Goal: Task Accomplishment & Management: Use online tool/utility

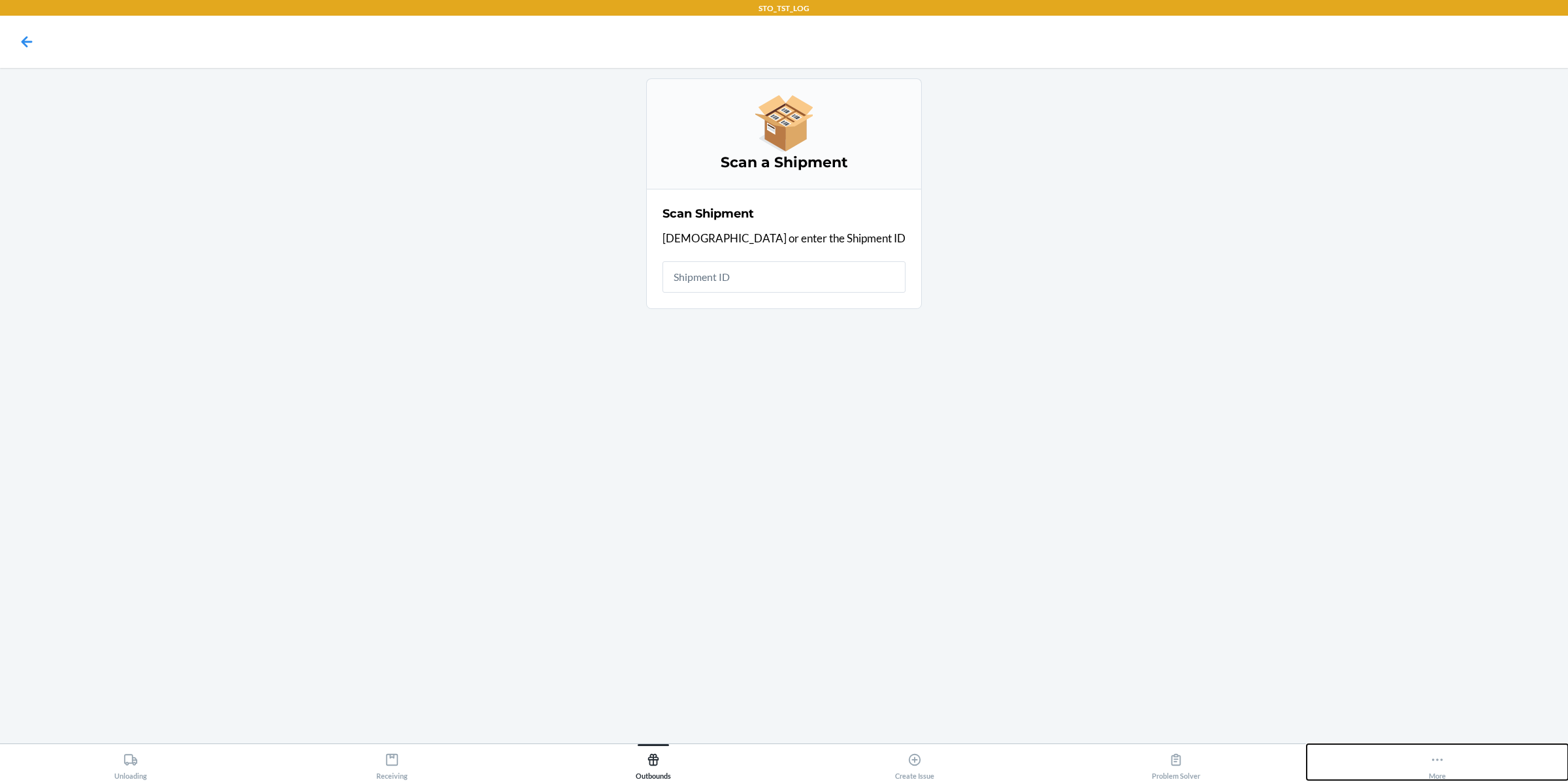
click at [1443, 768] on div "More" at bounding box center [1437, 763] width 17 height 32
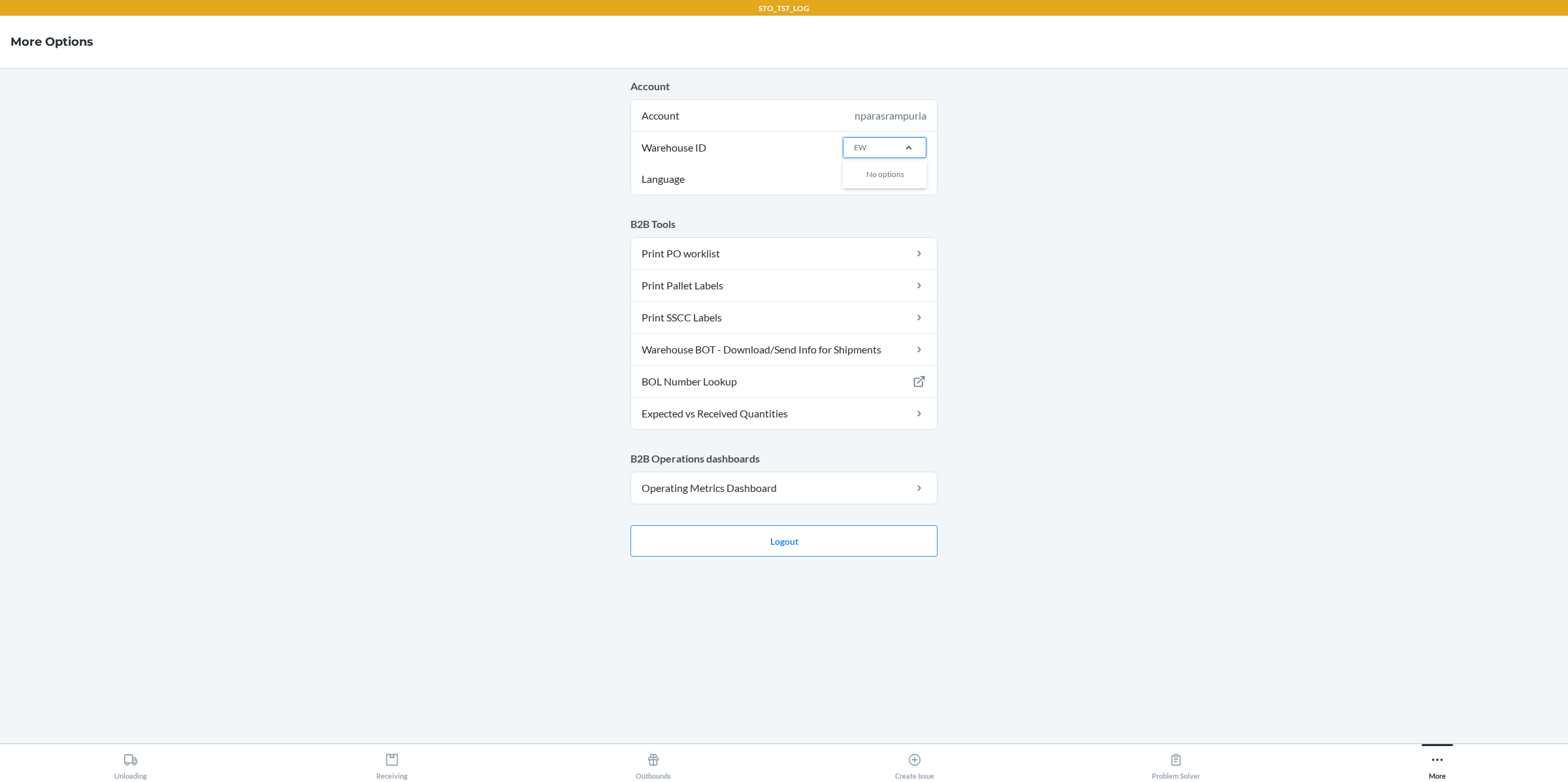
type input "EWR"
click at [896, 174] on div "EWR1" at bounding box center [888, 176] width 70 height 25
click at [873, 154] on input "EWR" at bounding box center [863, 147] width 19 height 12
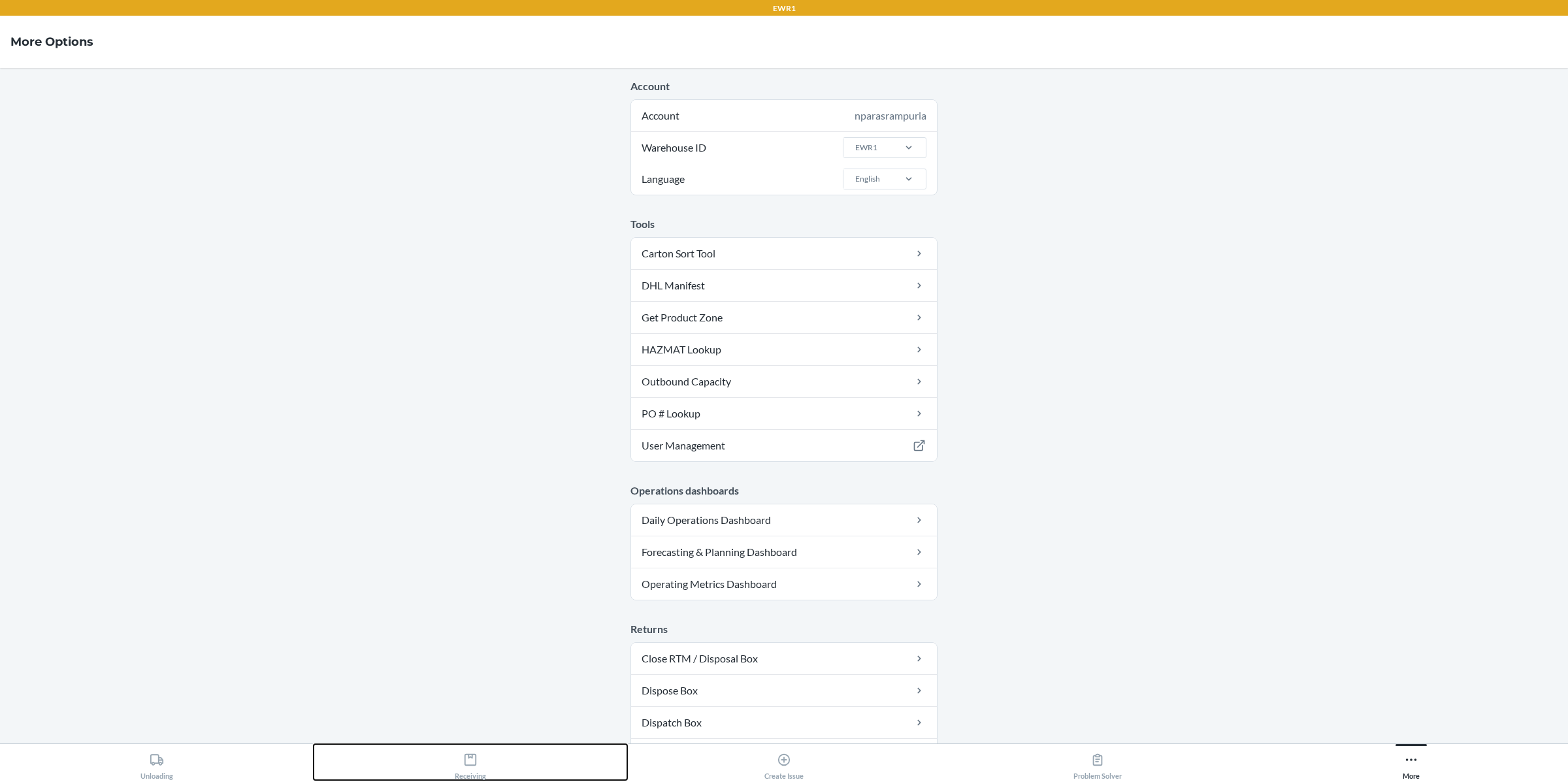
click at [458, 768] on div "Receiving" at bounding box center [471, 763] width 32 height 32
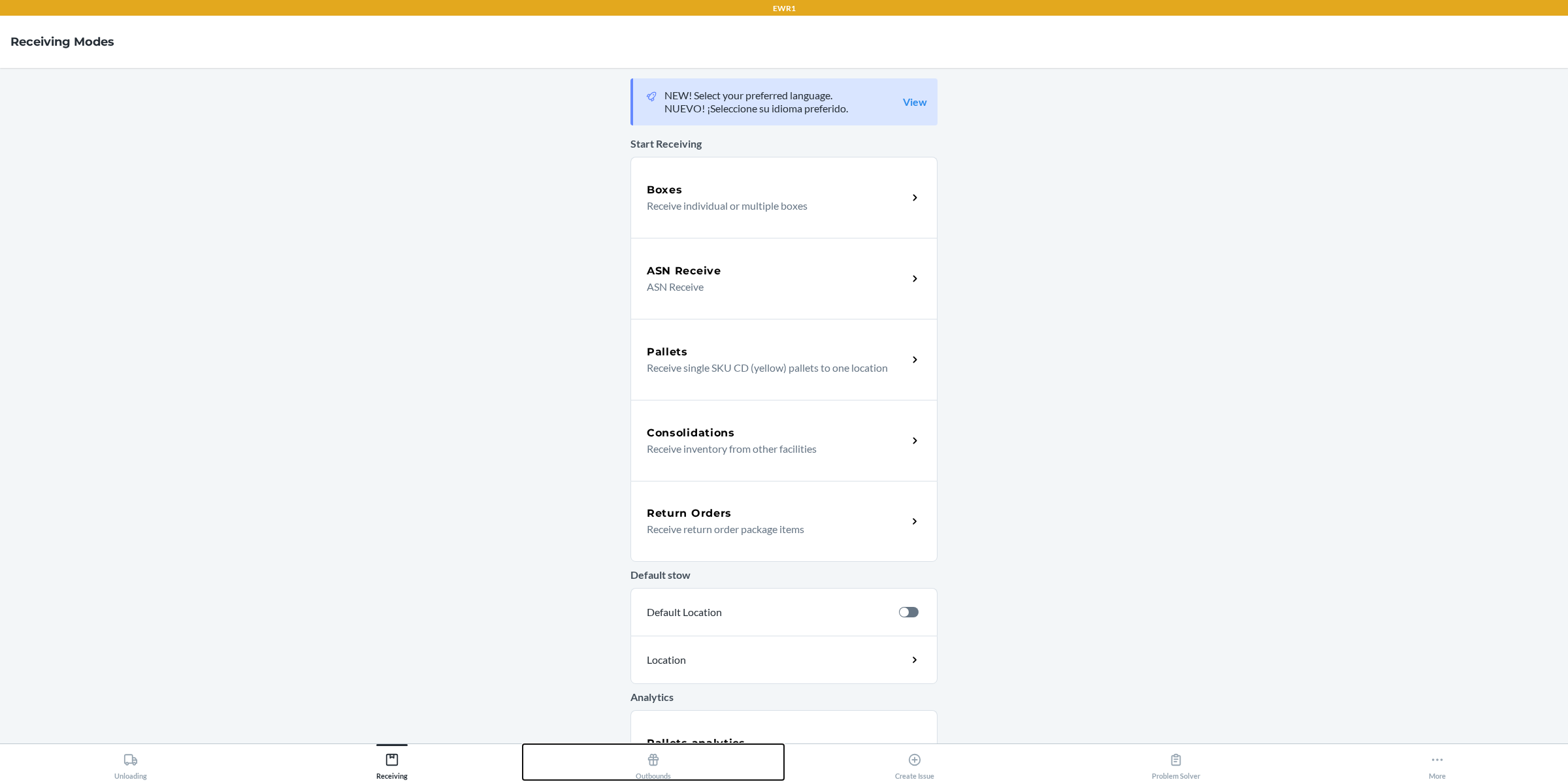
click at [648, 776] on div "Outbounds" at bounding box center [653, 763] width 35 height 32
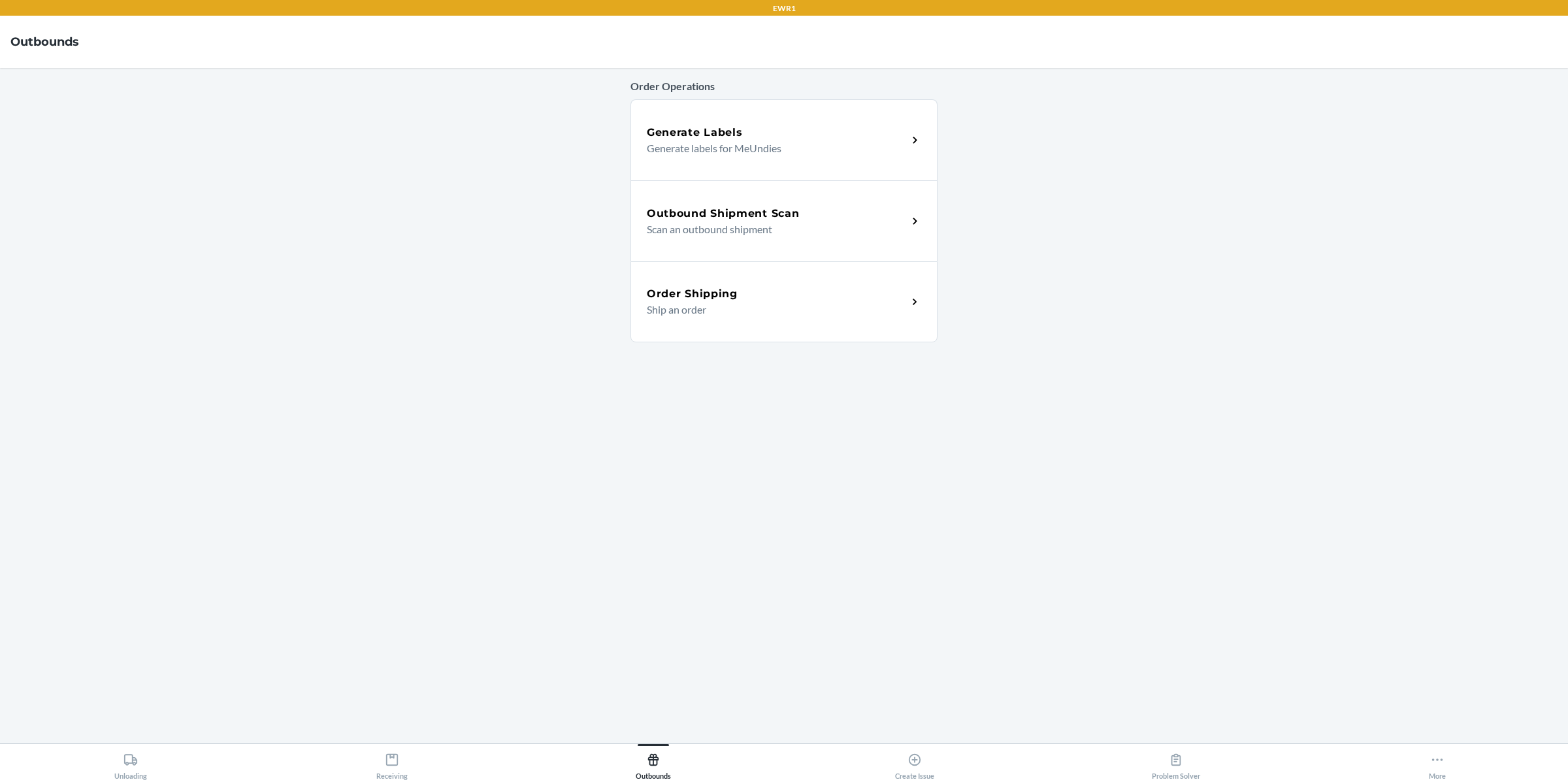
click at [732, 225] on p "Scan an outbound shipment" at bounding box center [772, 229] width 250 height 16
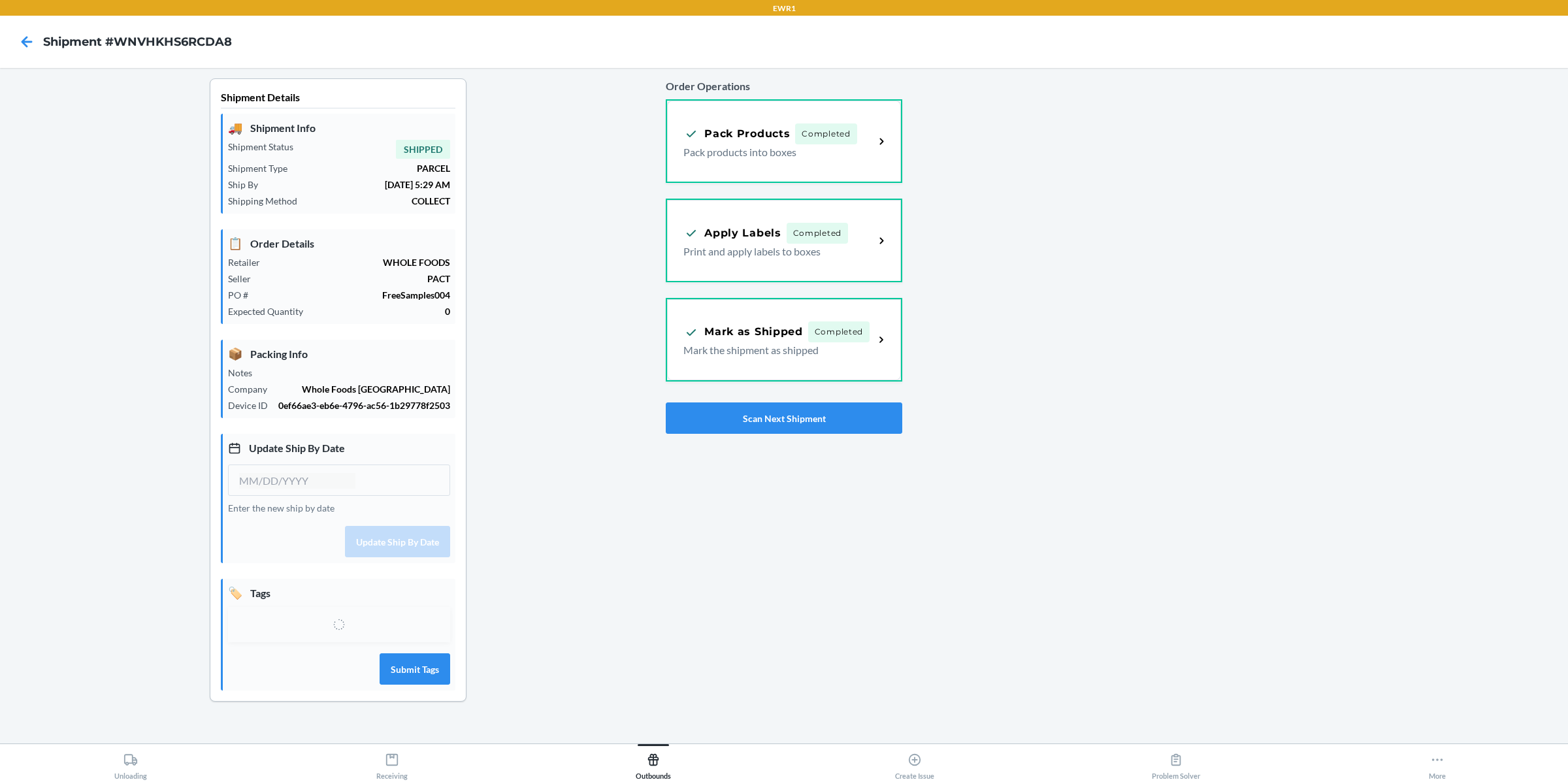
type input "[DATE]"
click at [827, 237] on span "Completed" at bounding box center [817, 231] width 61 height 21
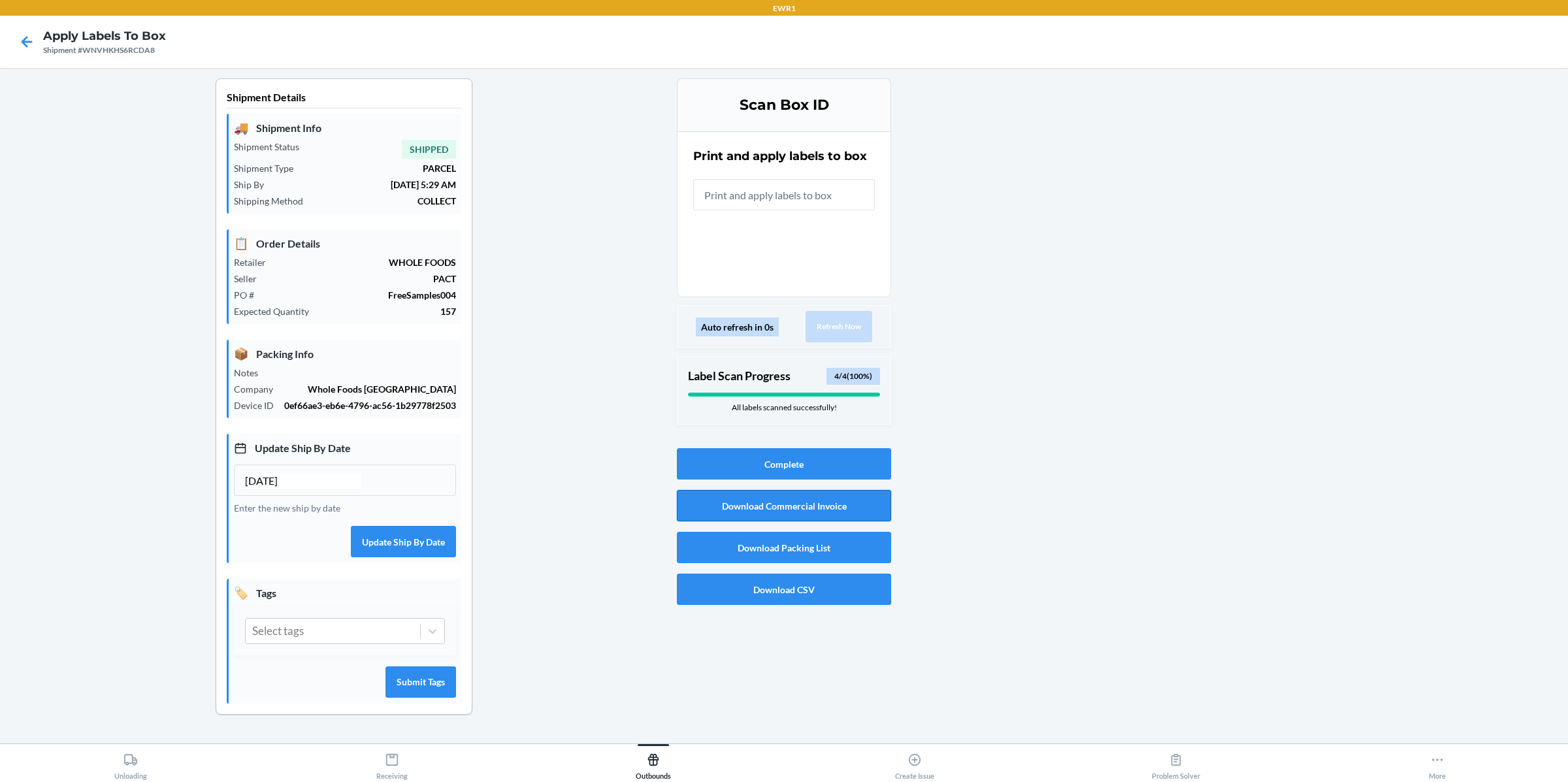
click at [818, 506] on button "Download Commercial Invoice" at bounding box center [783, 506] width 214 height 32
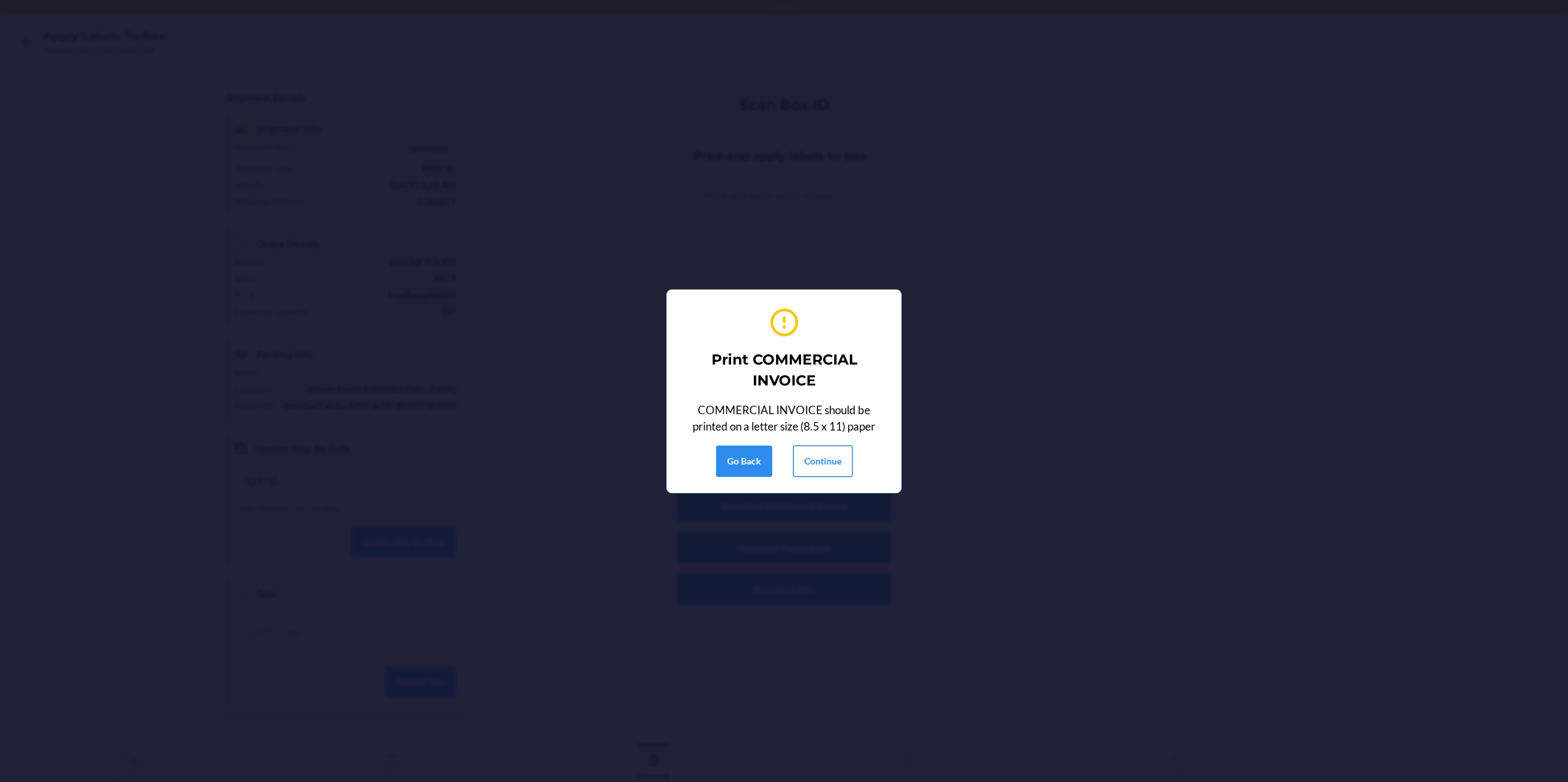
click at [827, 470] on button "Continue" at bounding box center [823, 462] width 59 height 32
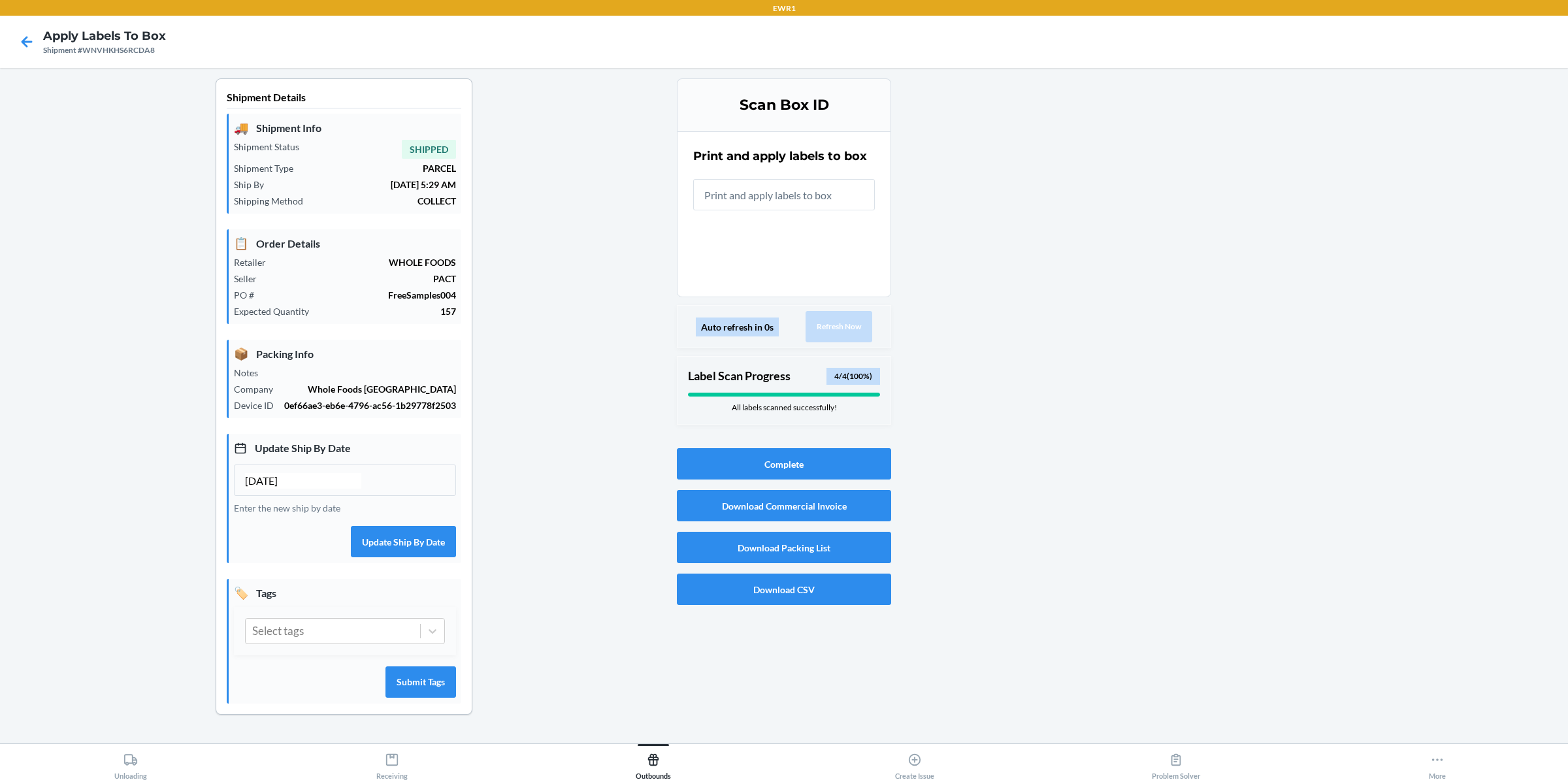
click at [39, 40] on div at bounding box center [26, 41] width 32 height 32
click at [27, 40] on icon at bounding box center [27, 42] width 22 height 22
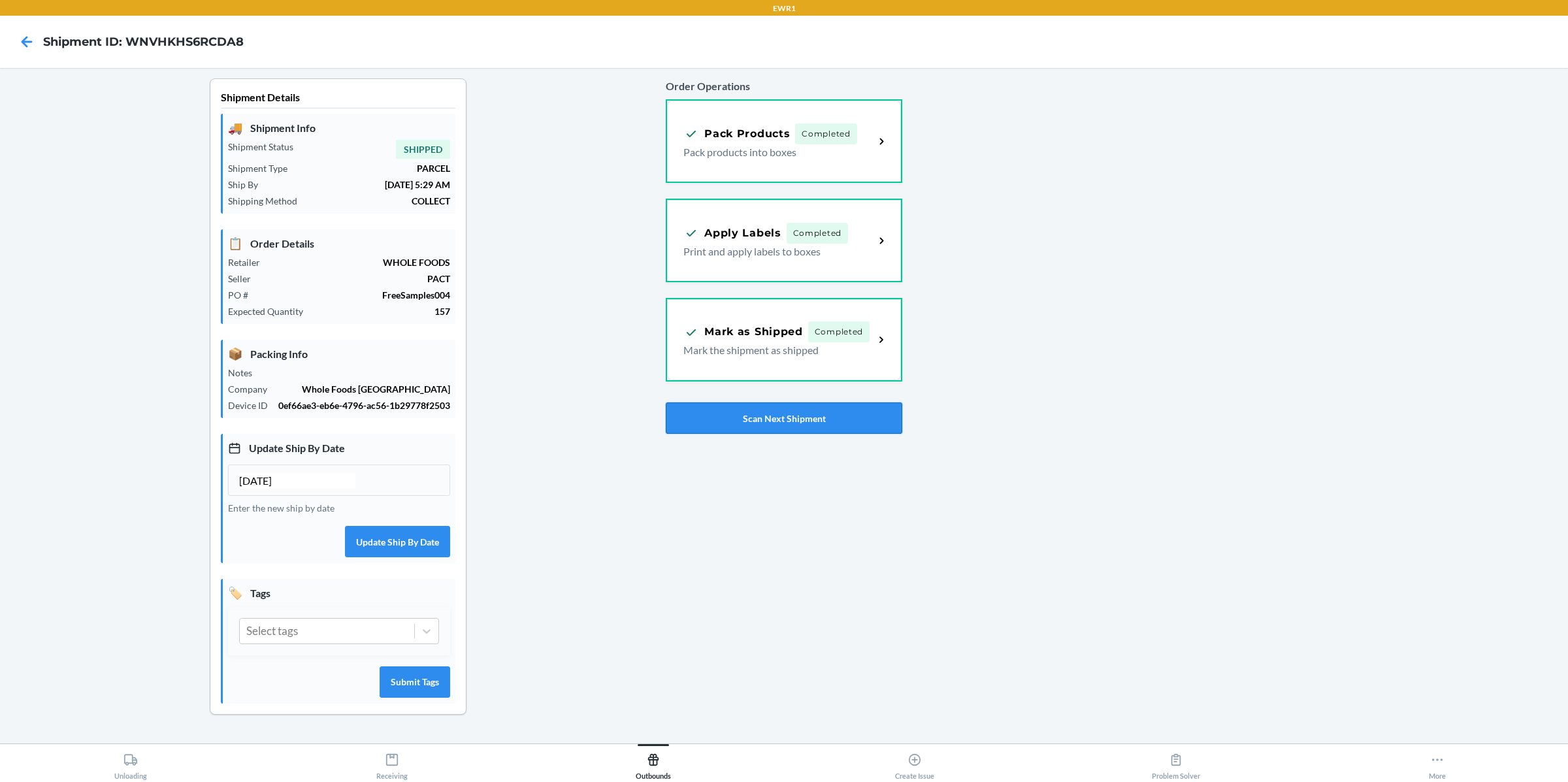
click at [774, 404] on button "Scan Next Shipment" at bounding box center [783, 418] width 236 height 32
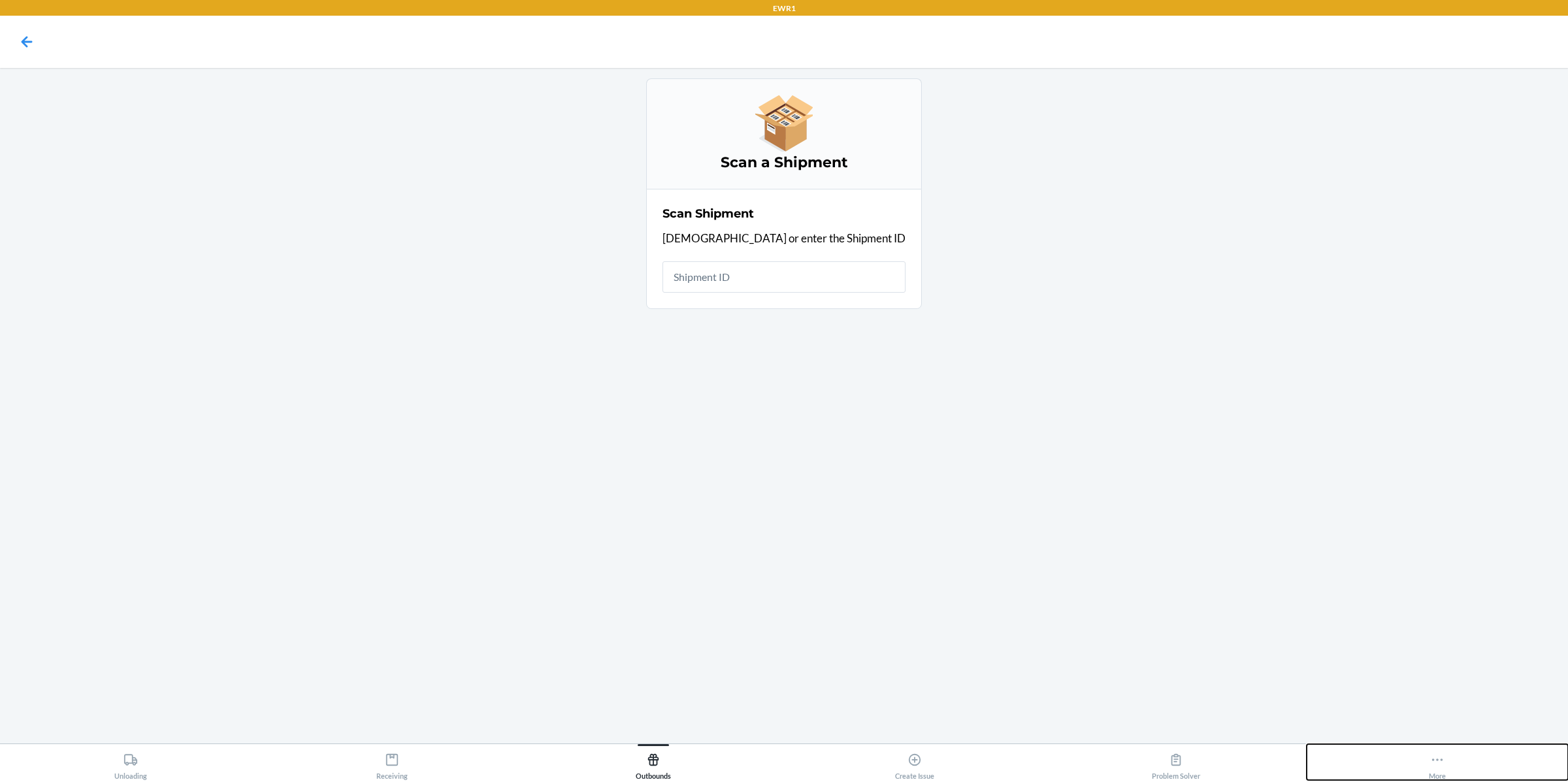
click at [1461, 757] on button "More" at bounding box center [1436, 762] width 261 height 36
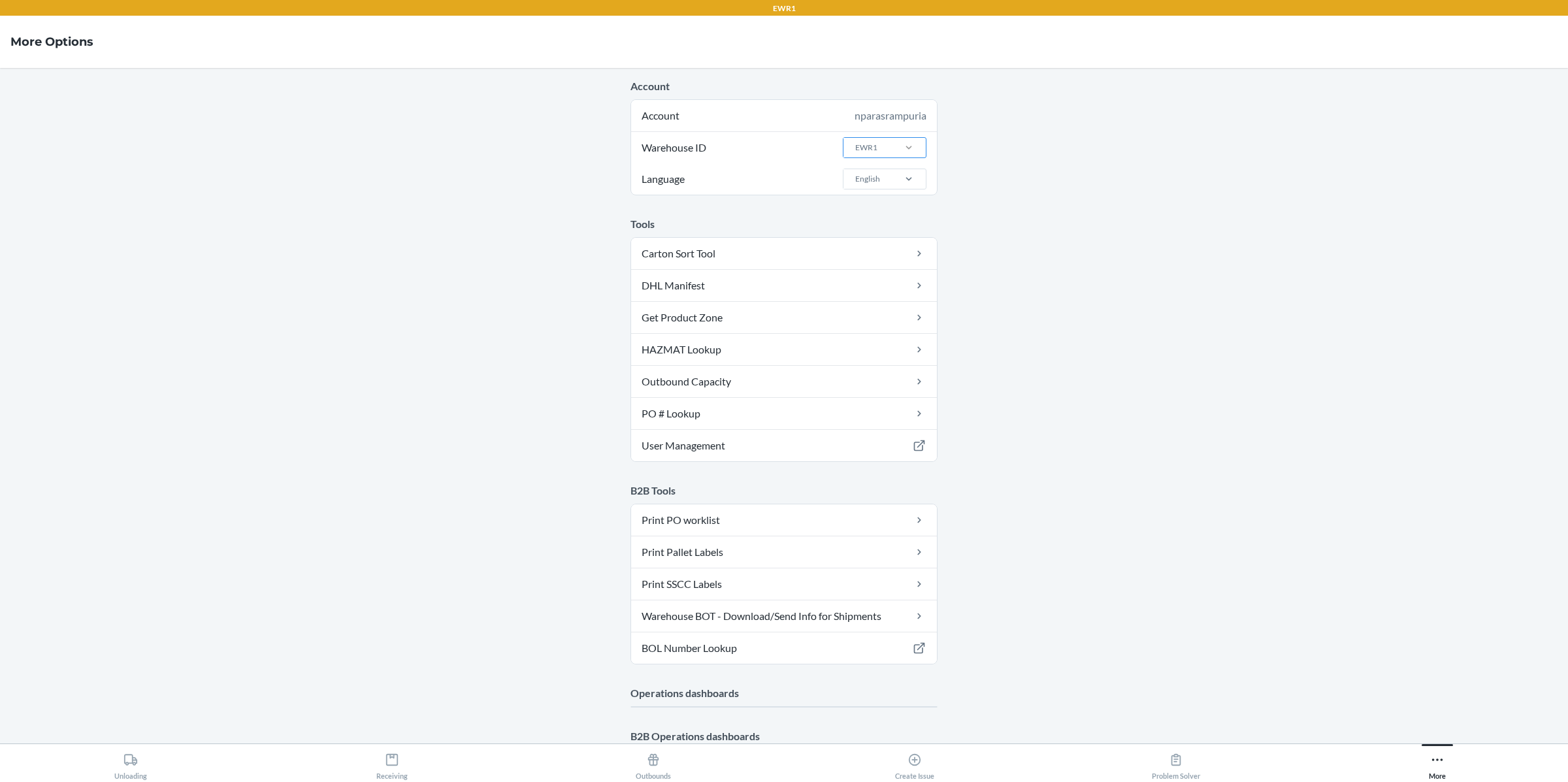
click at [901, 150] on div at bounding box center [908, 147] width 34 height 13
click at [855, 150] on input "Warehouse ID EWR1" at bounding box center [854, 147] width 1 height 12
type input "STO_TST"
click at [893, 172] on div "STO_TST_LOG" at bounding box center [888, 176] width 70 height 25
click at [887, 154] on input "STO_TST" at bounding box center [869, 147] width 32 height 12
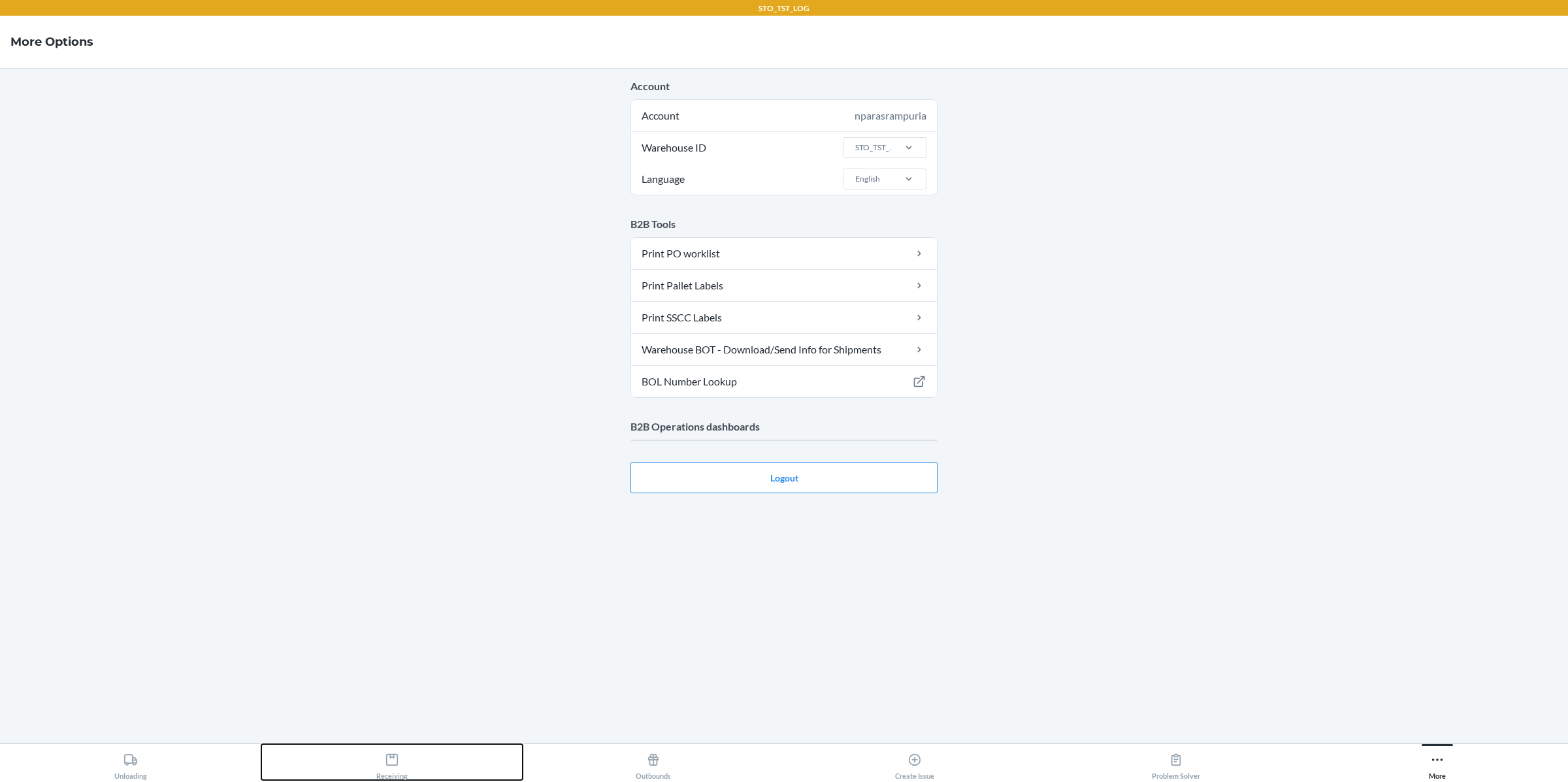
click at [402, 758] on div "Receiving" at bounding box center [392, 763] width 32 height 32
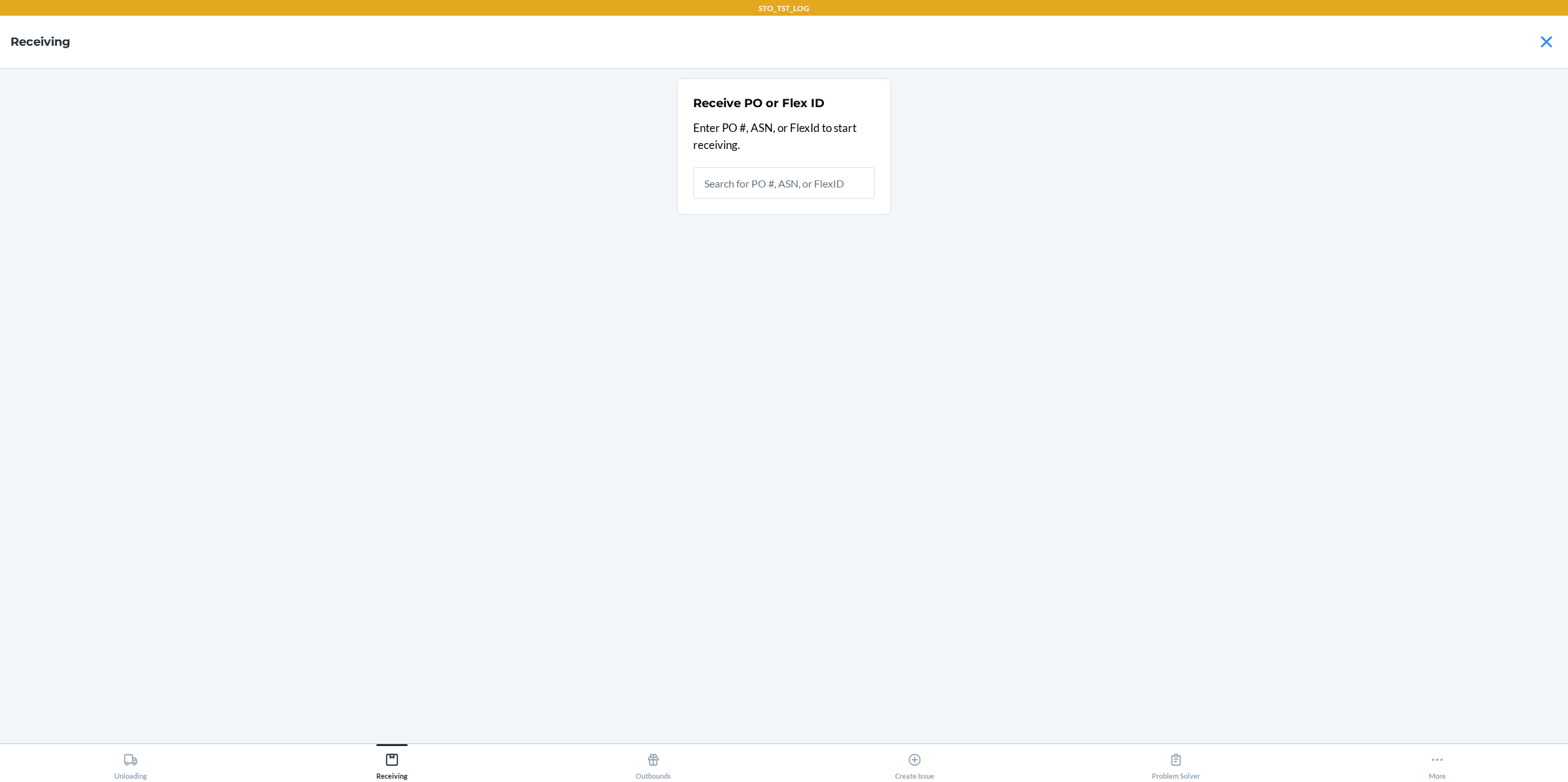
click at [654, 761] on icon at bounding box center [653, 759] width 14 height 14
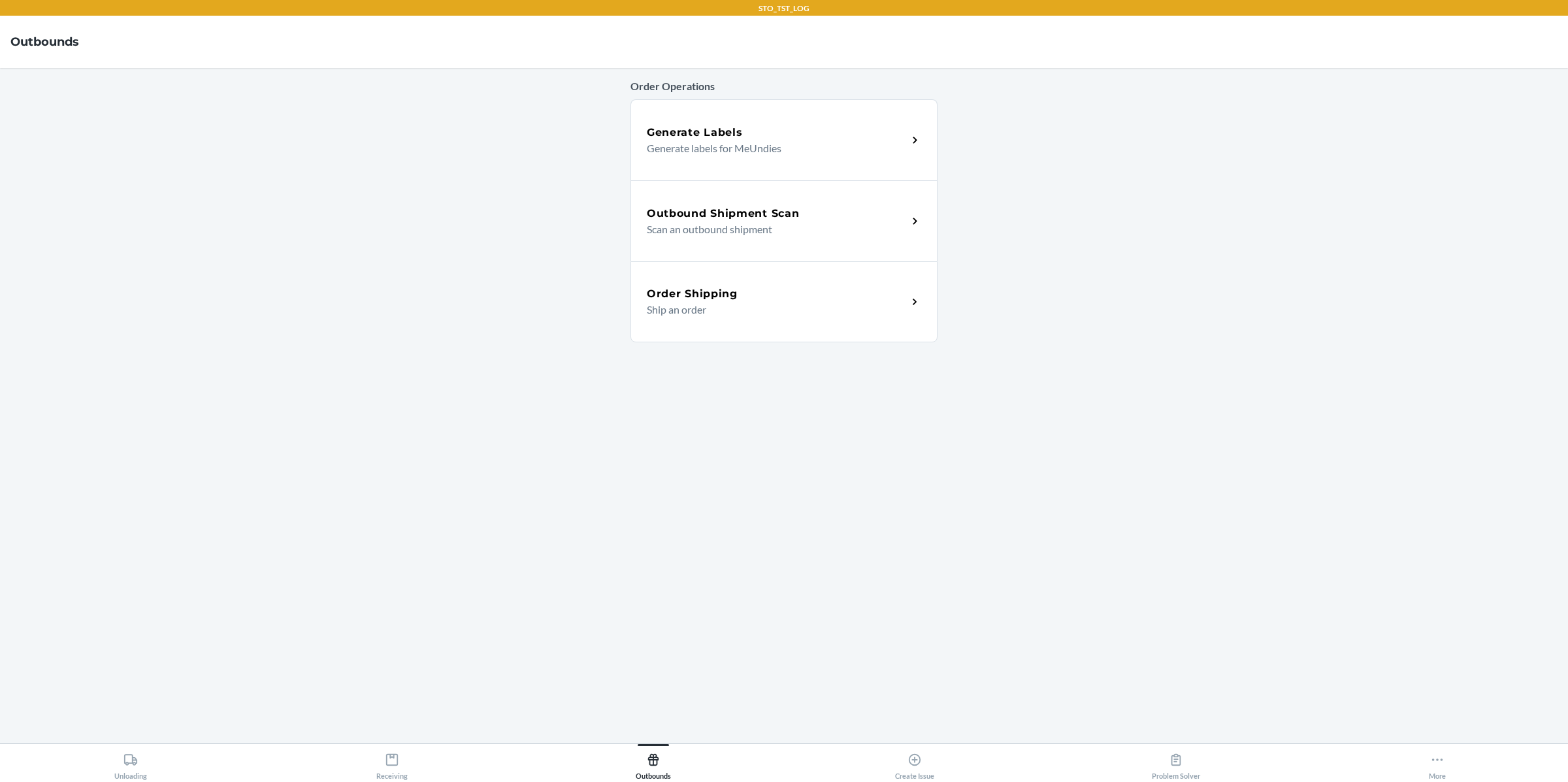
click at [711, 223] on p "Scan an outbound shipment" at bounding box center [772, 229] width 250 height 16
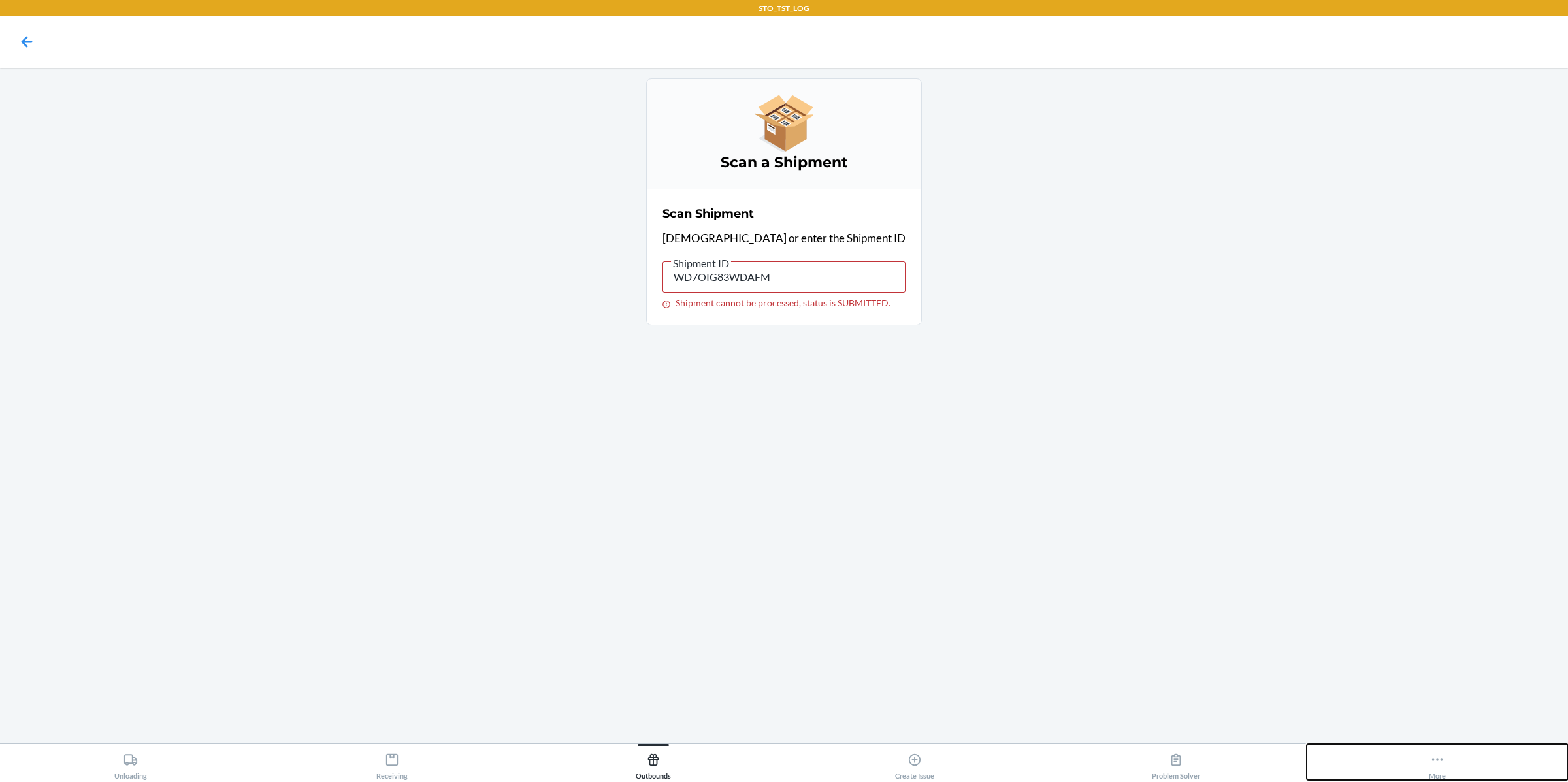
click at [1435, 762] on icon at bounding box center [1437, 759] width 14 height 14
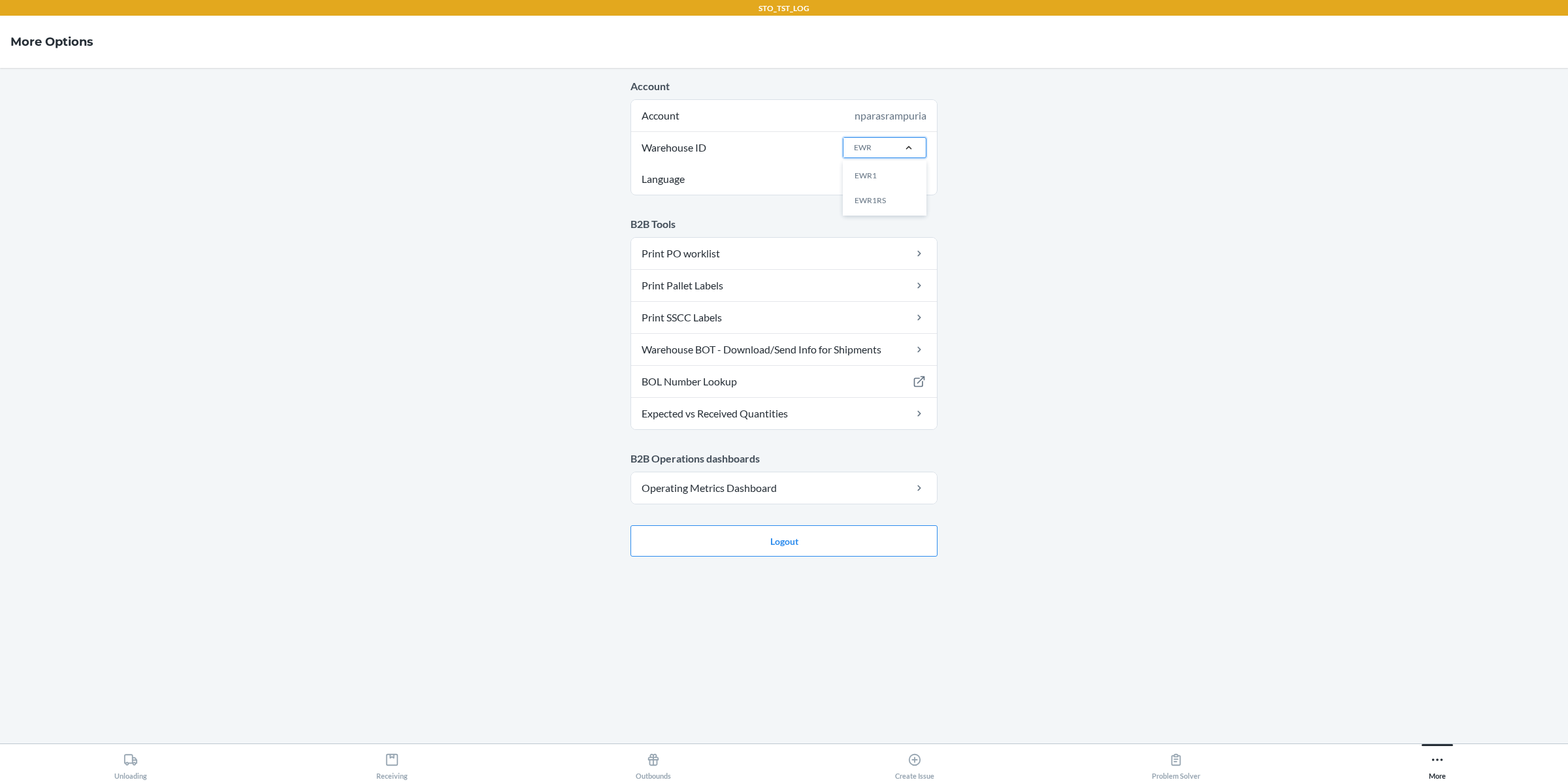
type input "EWR1"
click at [915, 167] on div "EWR1" at bounding box center [888, 176] width 70 height 25
click at [877, 154] on input "EWR1" at bounding box center [865, 147] width 23 height 12
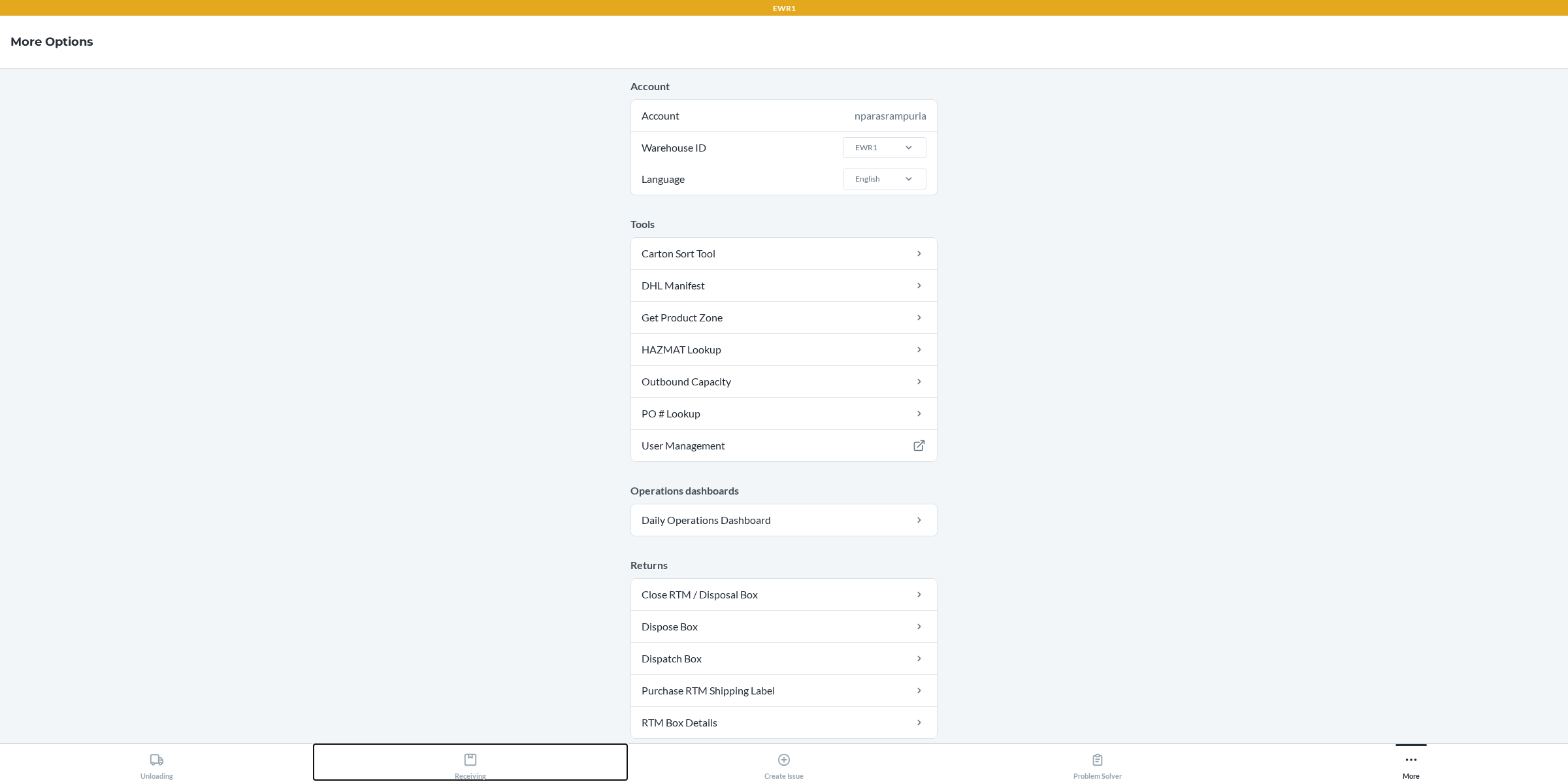
click at [486, 757] on button "Receiving" at bounding box center [470, 762] width 313 height 36
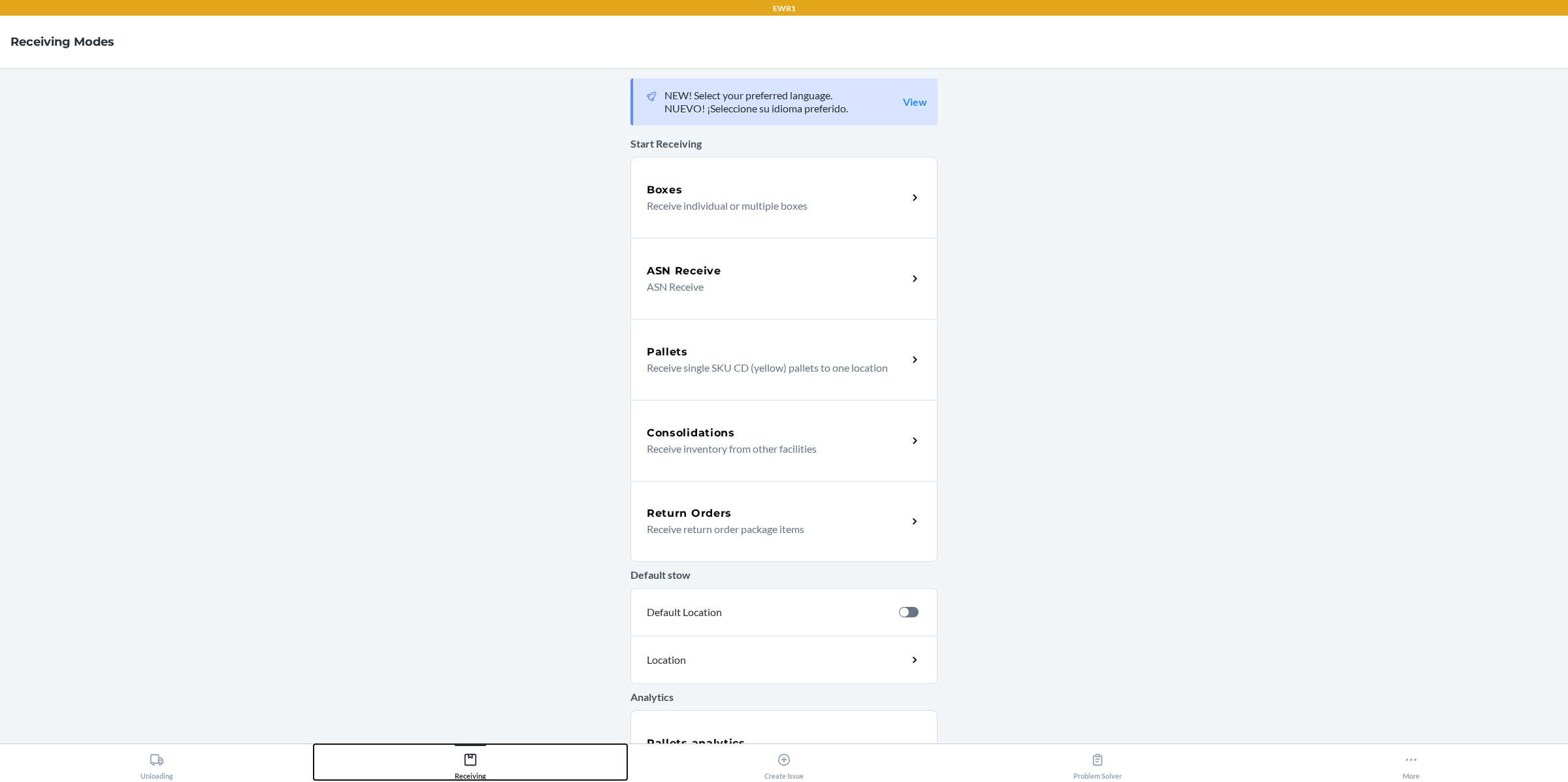
click at [493, 763] on button "Receiving" at bounding box center [470, 762] width 313 height 36
click at [642, 760] on div "Outbounds" at bounding box center [653, 763] width 35 height 32
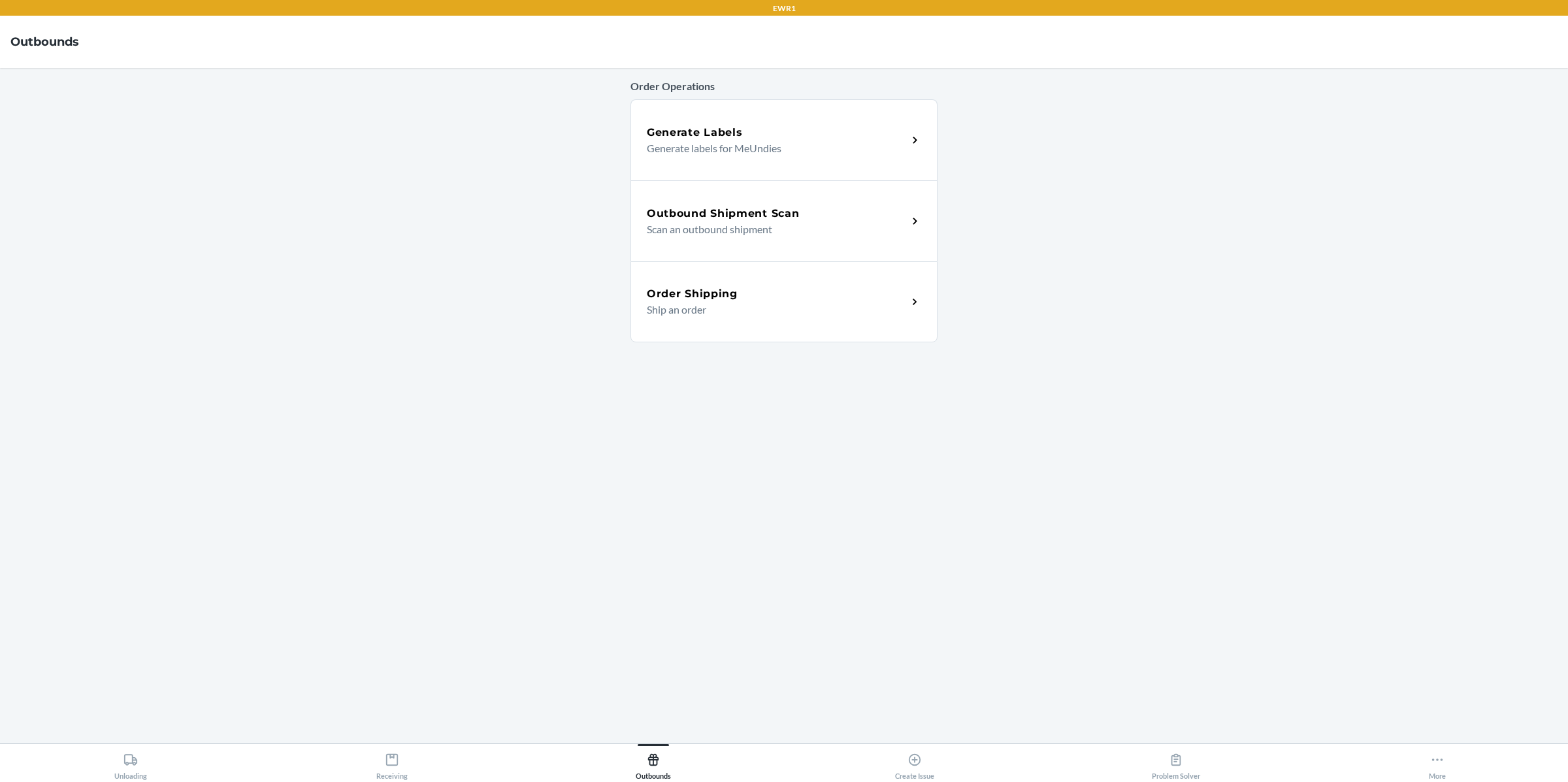
click at [705, 211] on h5 "Outbound Shipment Scan" at bounding box center [723, 214] width 152 height 16
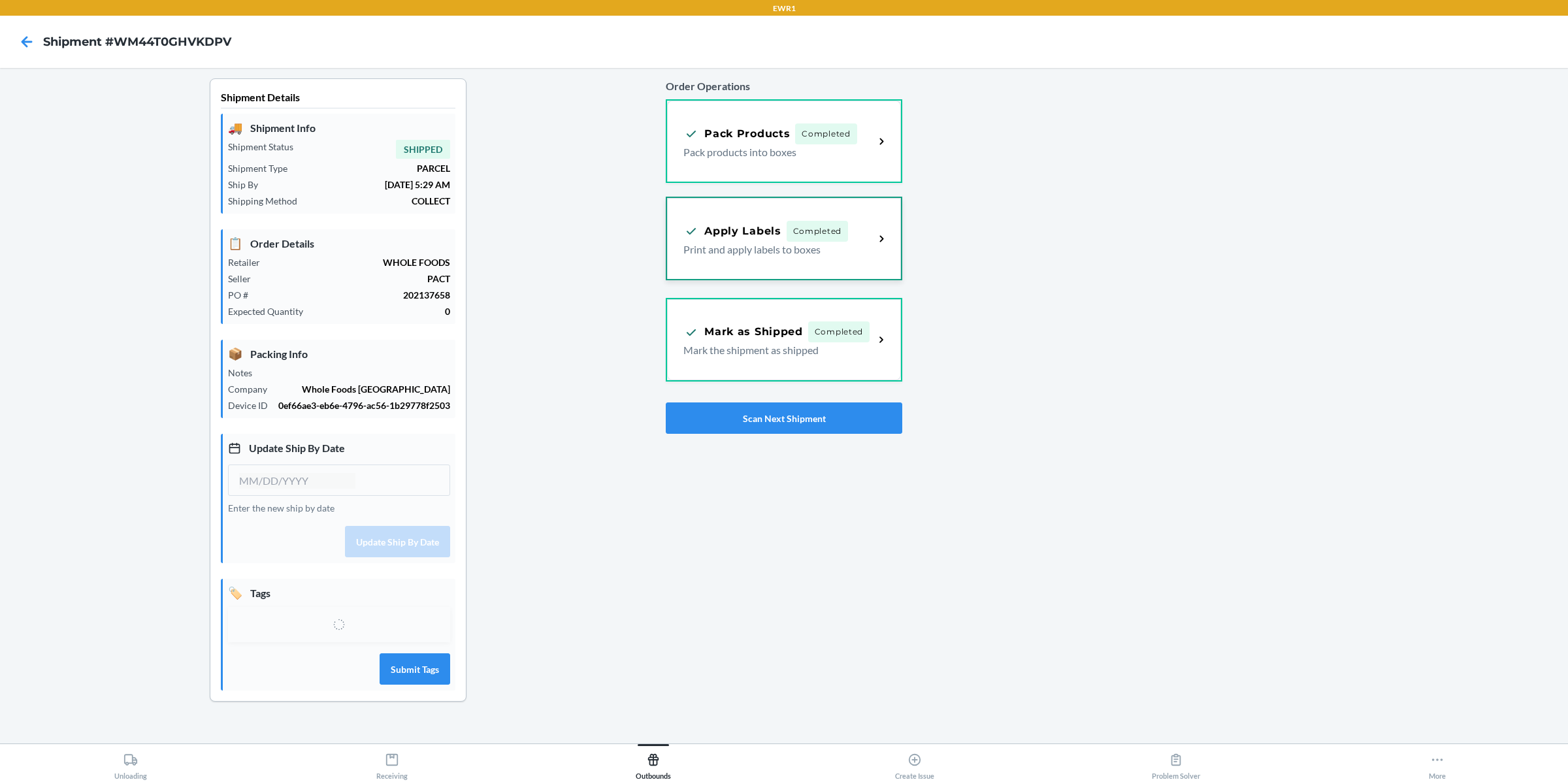
click at [752, 247] on p "Print and apply labels to boxes" at bounding box center [774, 249] width 180 height 16
type input "[DATE]"
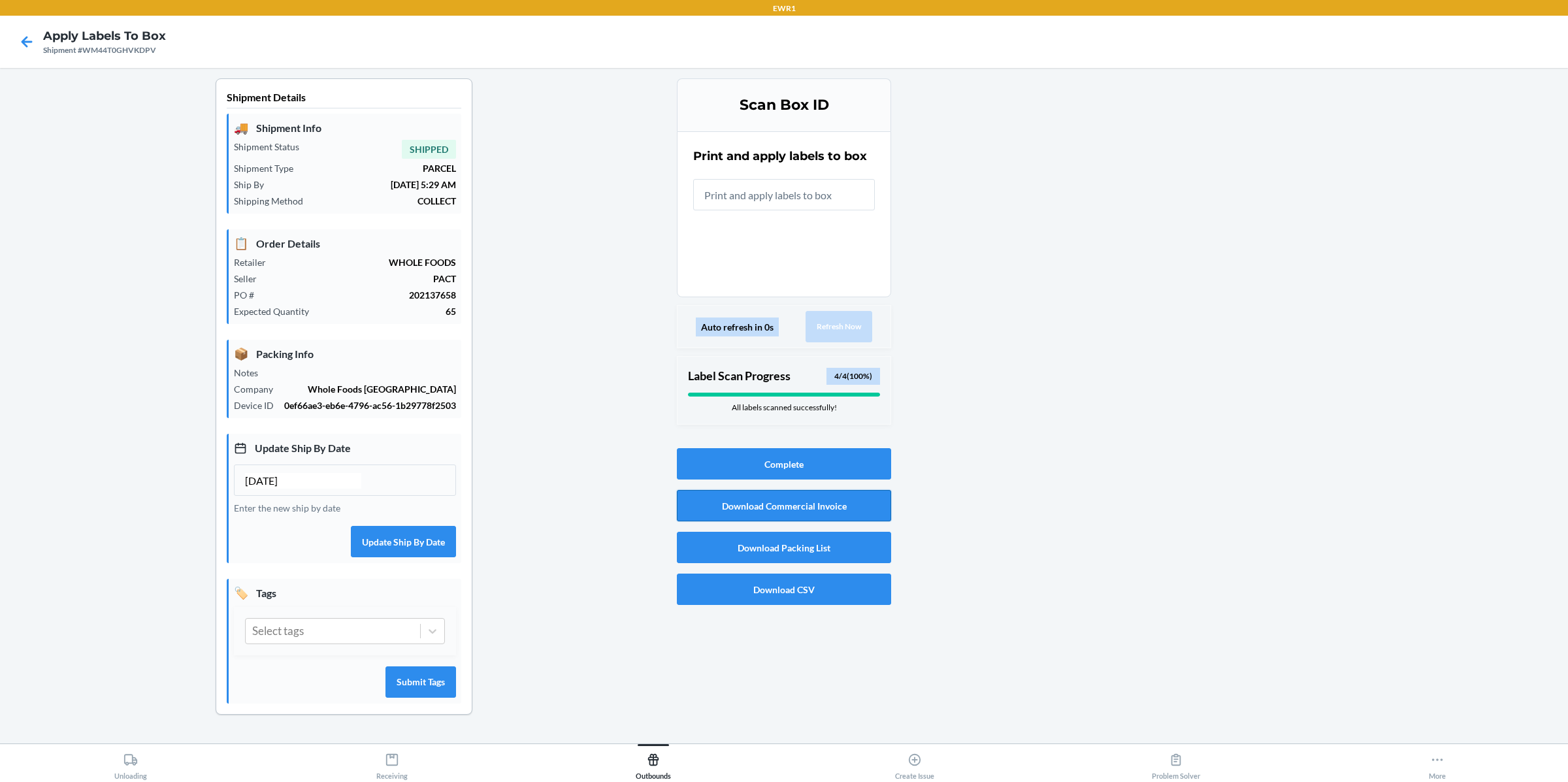
click at [784, 504] on button "Download Commercial Invoice" at bounding box center [783, 506] width 214 height 32
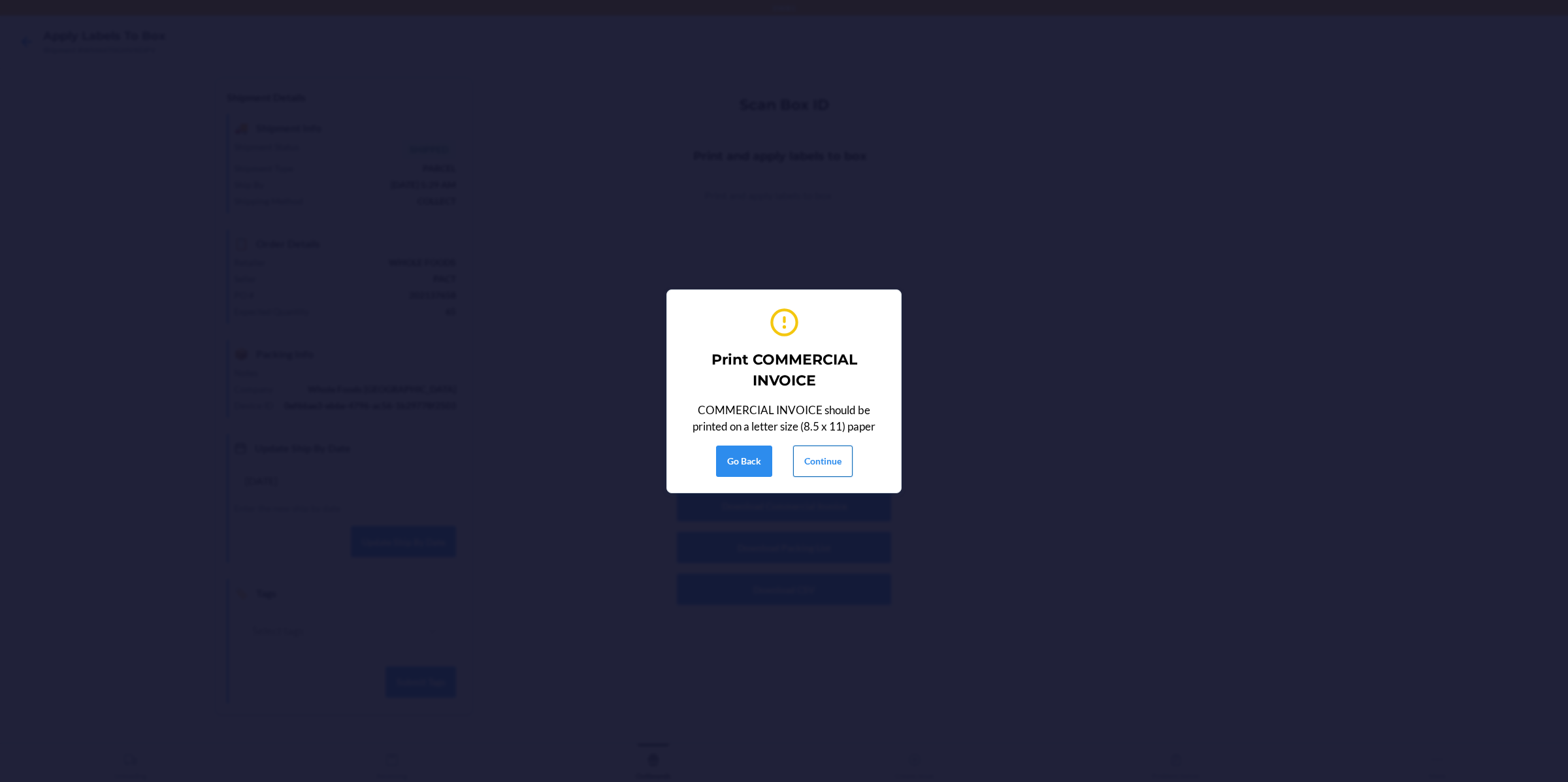
click at [822, 459] on button "Continue" at bounding box center [823, 462] width 59 height 32
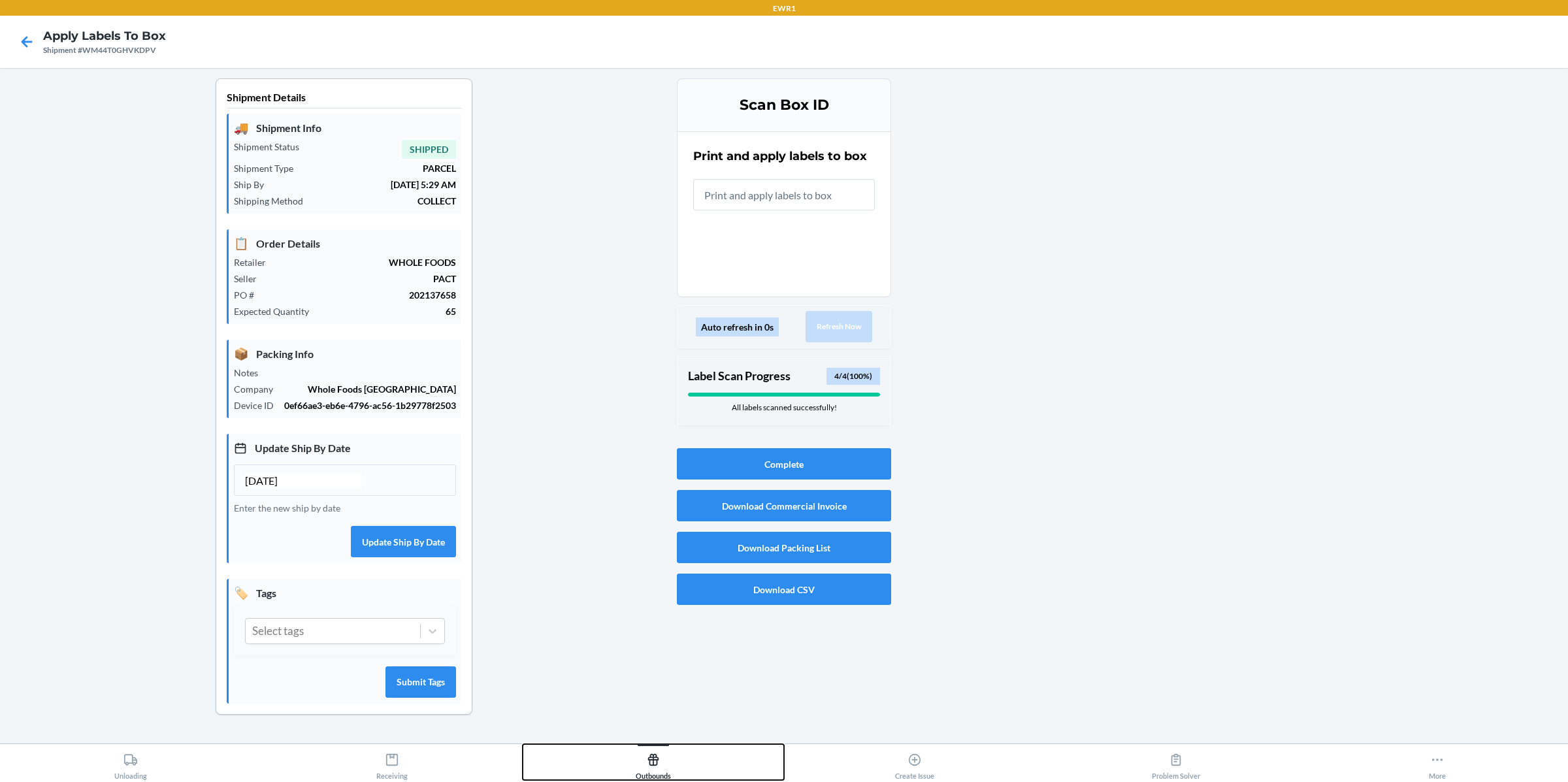
click at [658, 775] on div "Outbounds" at bounding box center [653, 763] width 35 height 32
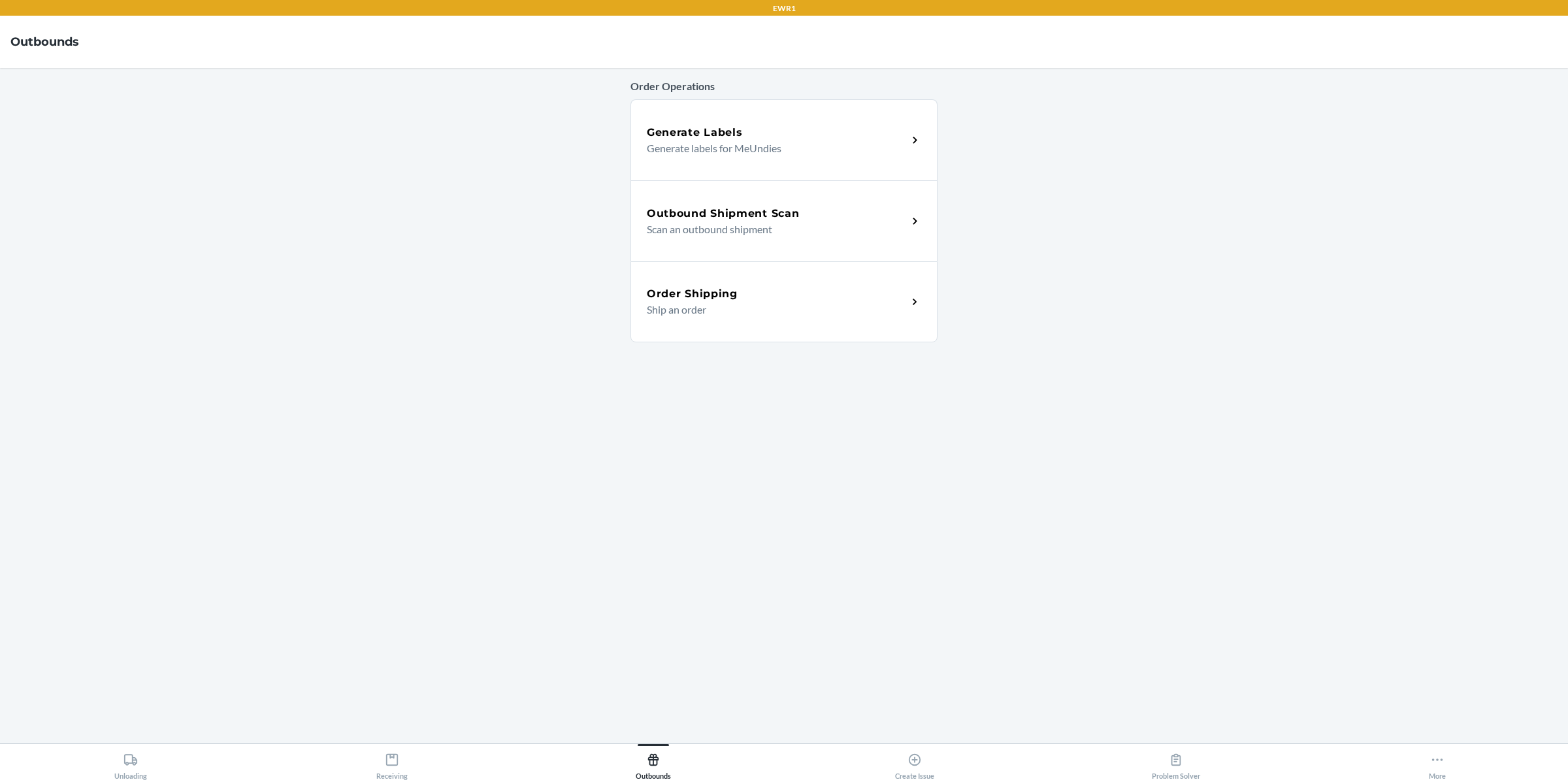
click at [768, 218] on h5 "Outbound Shipment Scan" at bounding box center [723, 214] width 152 height 16
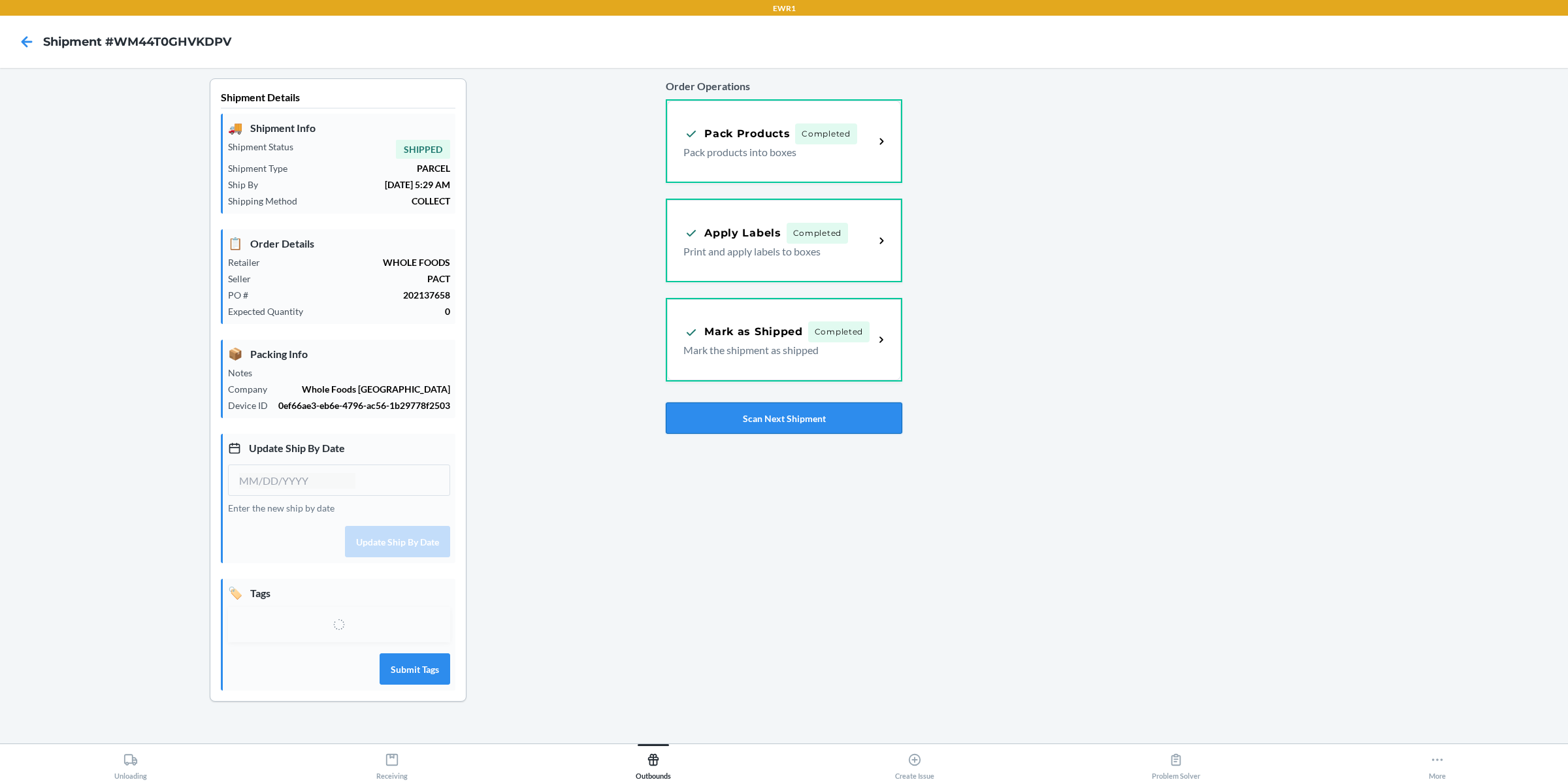
click at [779, 428] on button "Scan Next Shipment" at bounding box center [783, 418] width 236 height 32
type input "[DATE]"
click at [793, 424] on button "Scan Next Shipment" at bounding box center [783, 418] width 236 height 32
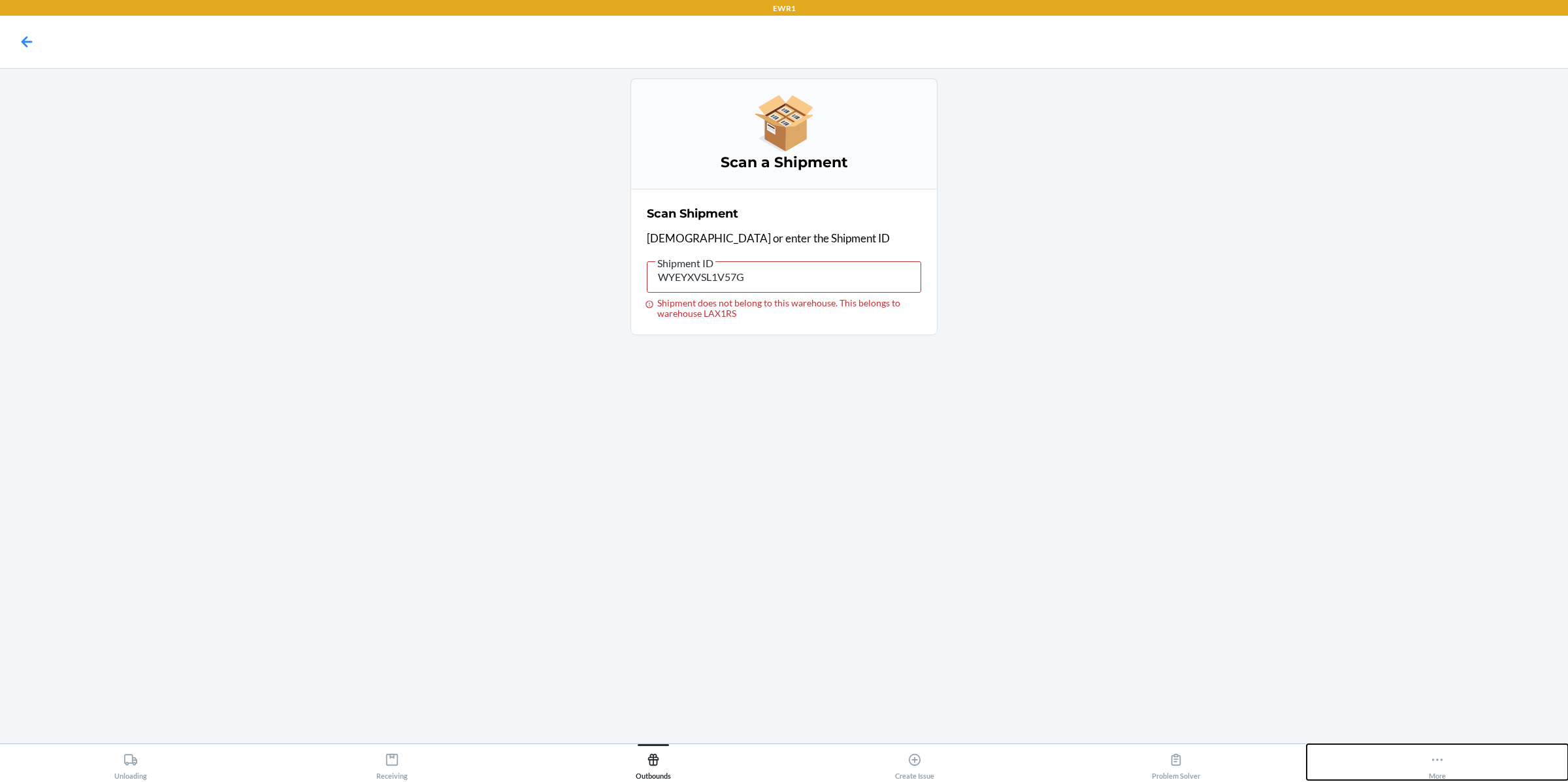
click at [1427, 755] on button "More" at bounding box center [1436, 762] width 261 height 36
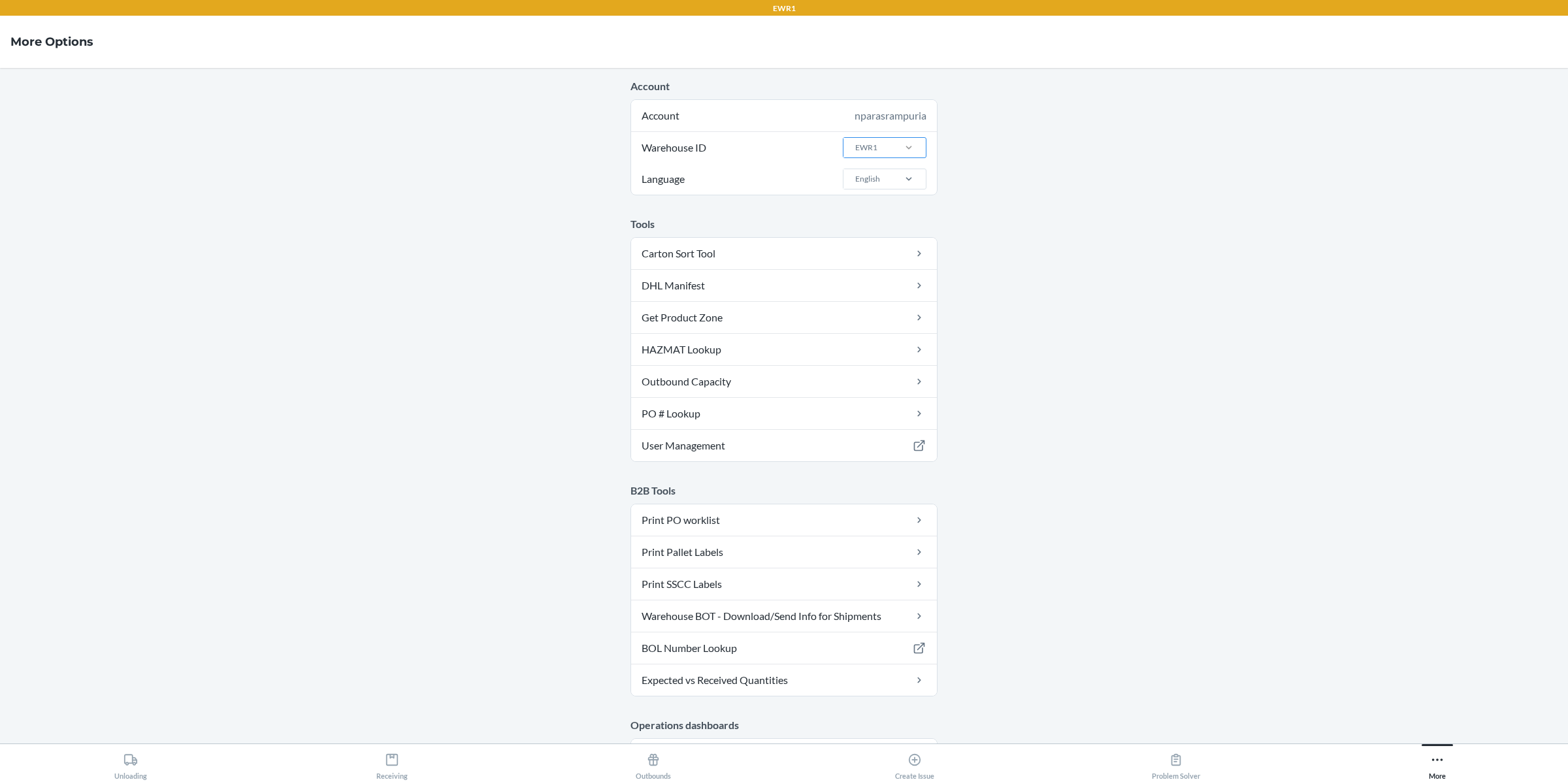
click at [896, 149] on div at bounding box center [908, 147] width 34 height 13
click at [855, 149] on input "Warehouse ID EWR1" at bounding box center [854, 147] width 1 height 12
click at [888, 148] on div "EWR1" at bounding box center [867, 147] width 48 height 19
click at [855, 148] on input "Warehouse ID 0 results available. Select is focused ,type to refine list, press…" at bounding box center [854, 147] width 1 height 12
type input "LAX1R"
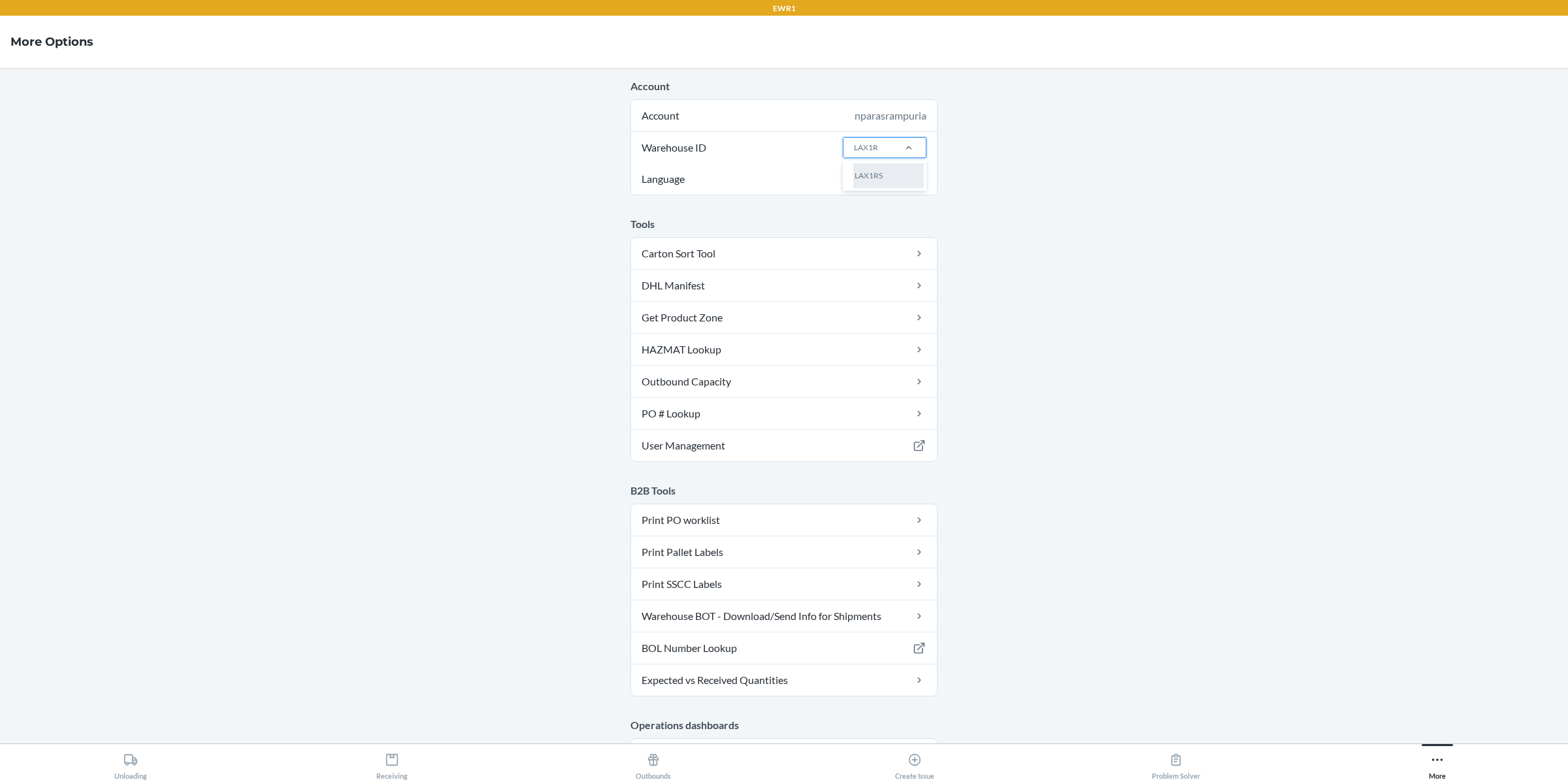
click at [890, 170] on div "LAX1RS" at bounding box center [888, 176] width 70 height 25
click at [879, 154] on input "LAX1R" at bounding box center [866, 147] width 25 height 12
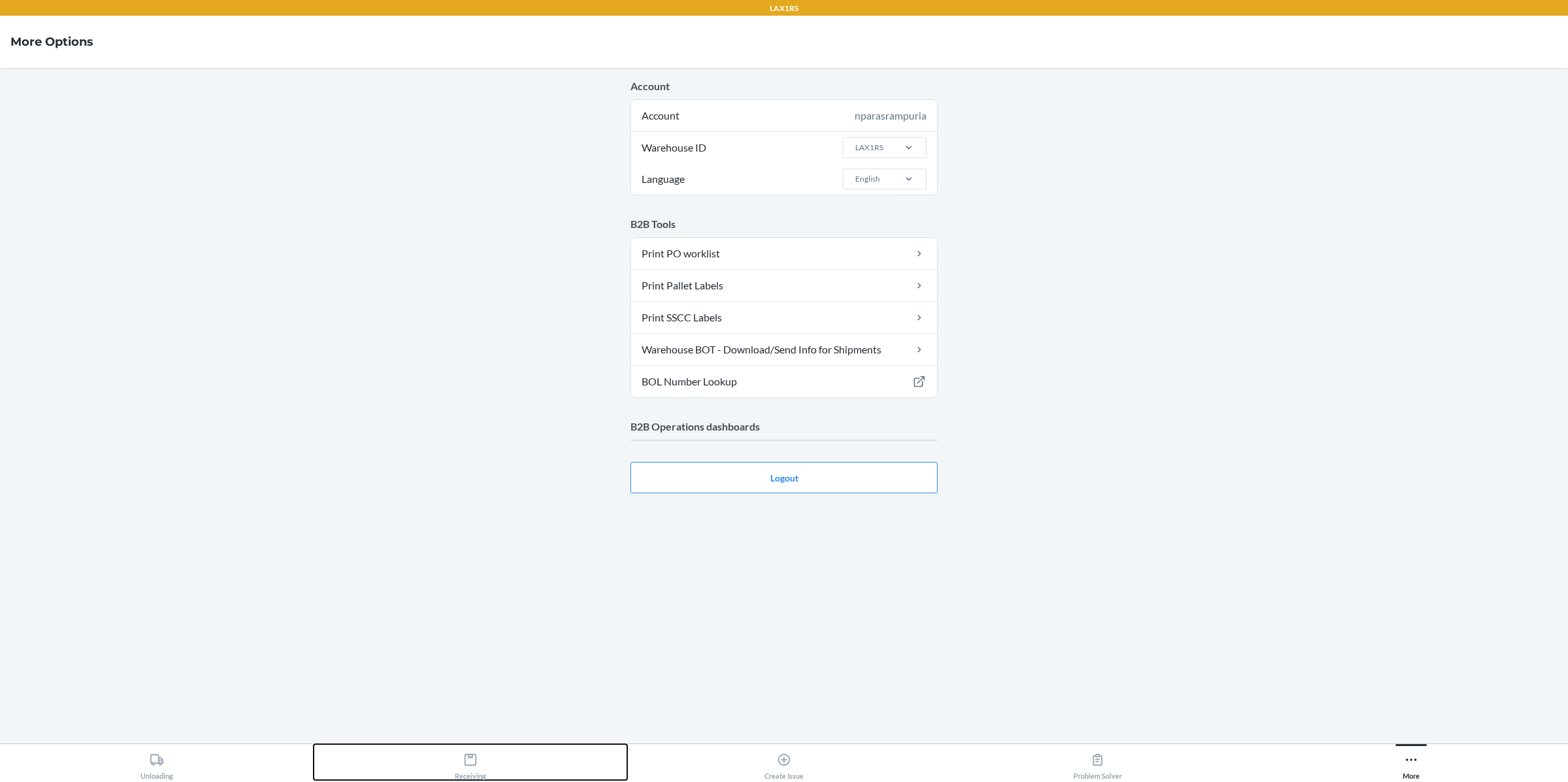
click at [499, 754] on button "Receiving" at bounding box center [470, 762] width 313 height 36
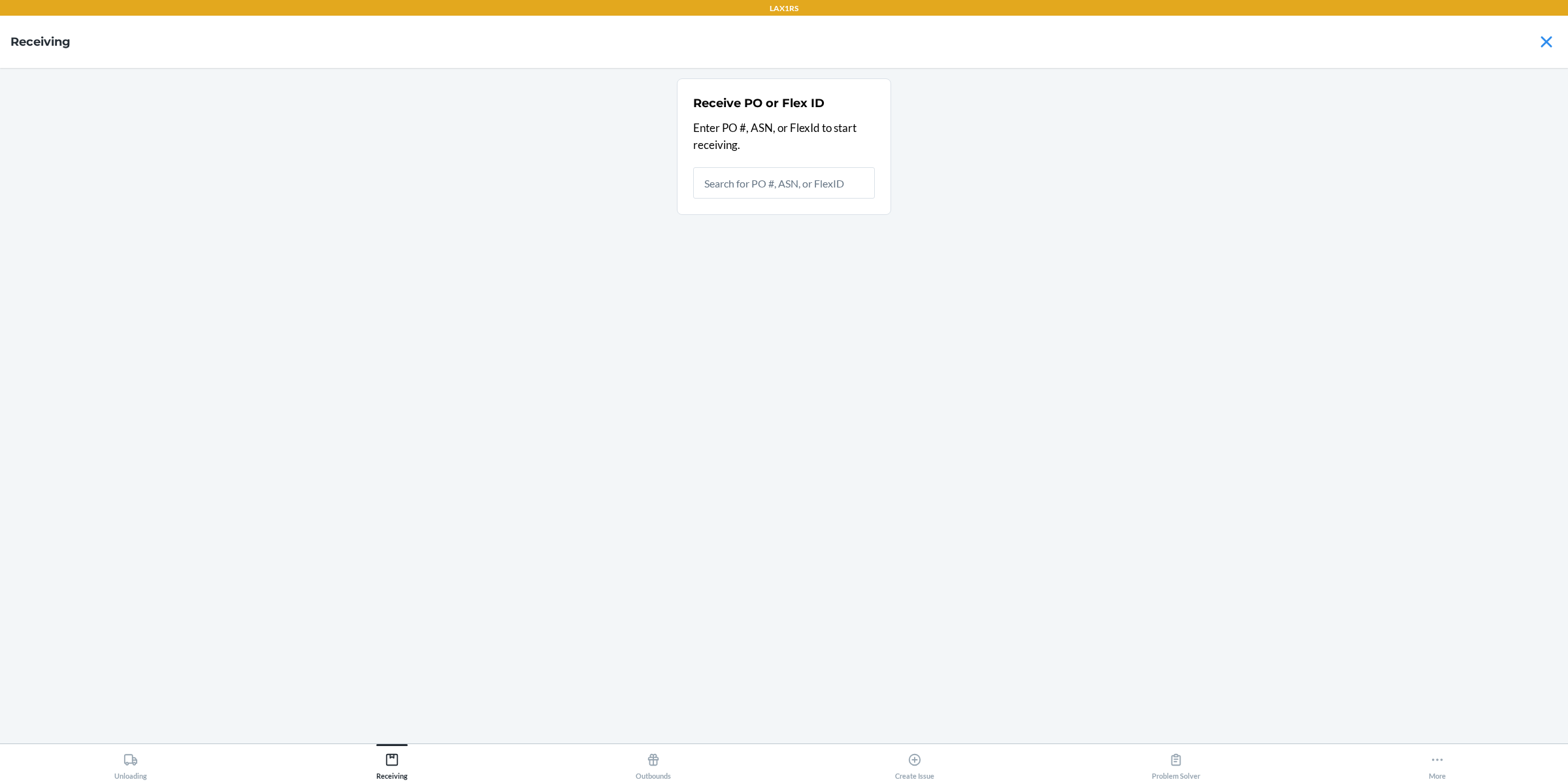
click at [645, 761] on div "Outbounds" at bounding box center [653, 763] width 35 height 32
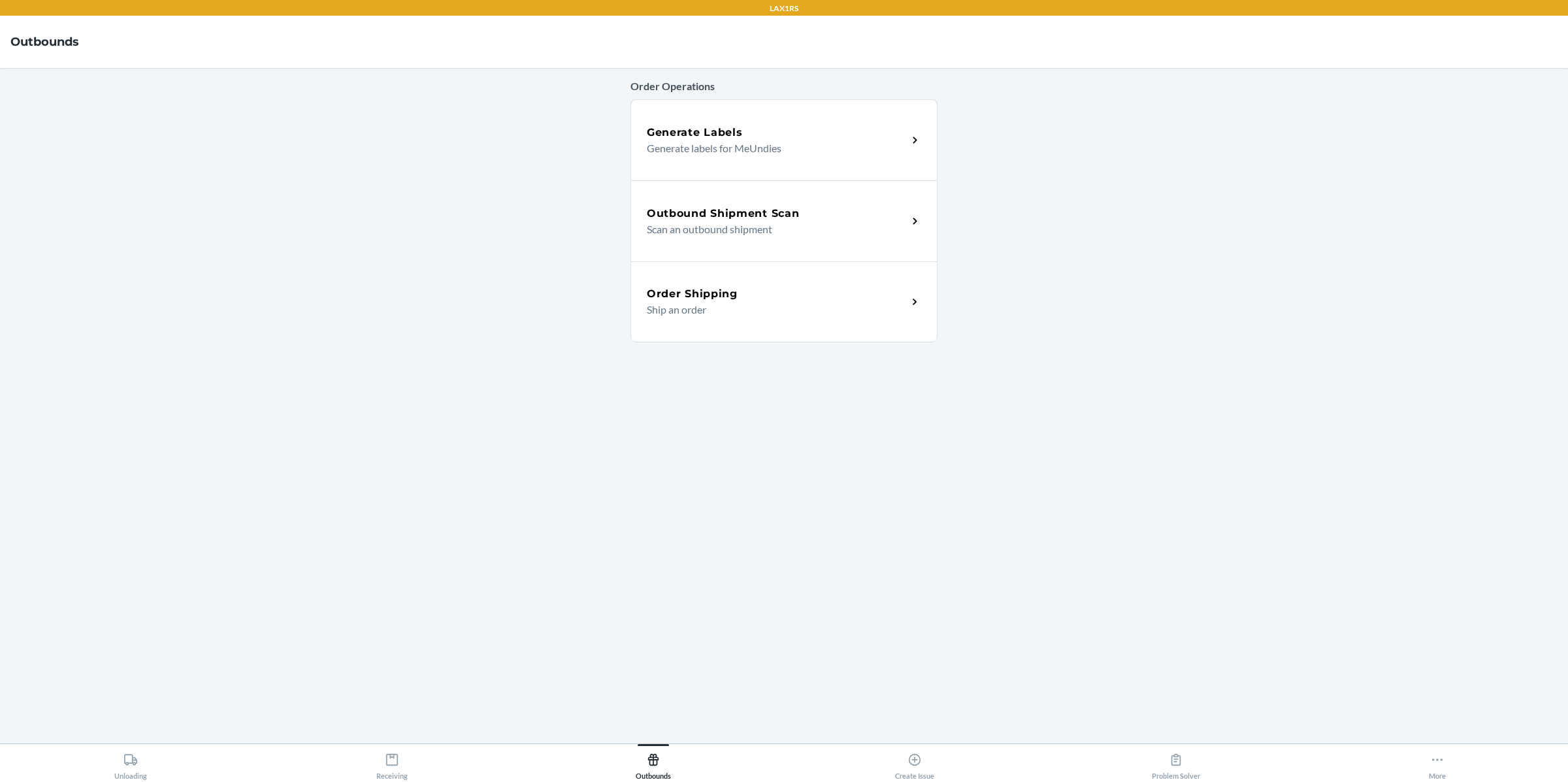
click at [755, 201] on div "Outbound Shipment Scan Scan an outbound shipment" at bounding box center [784, 221] width 307 height 81
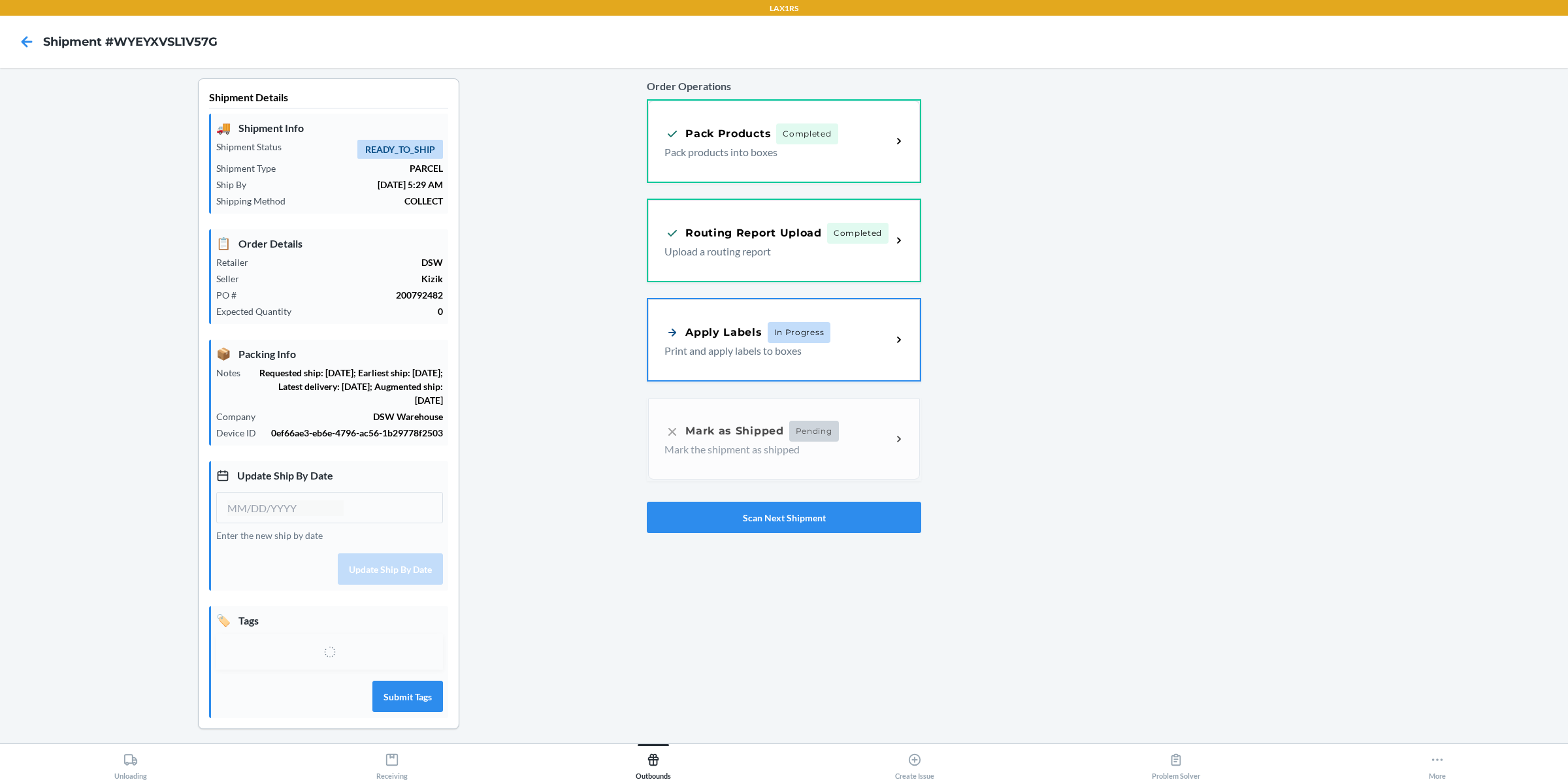
type input "[DATE]"
click at [739, 156] on p "Pack products into boxes" at bounding box center [772, 150] width 216 height 16
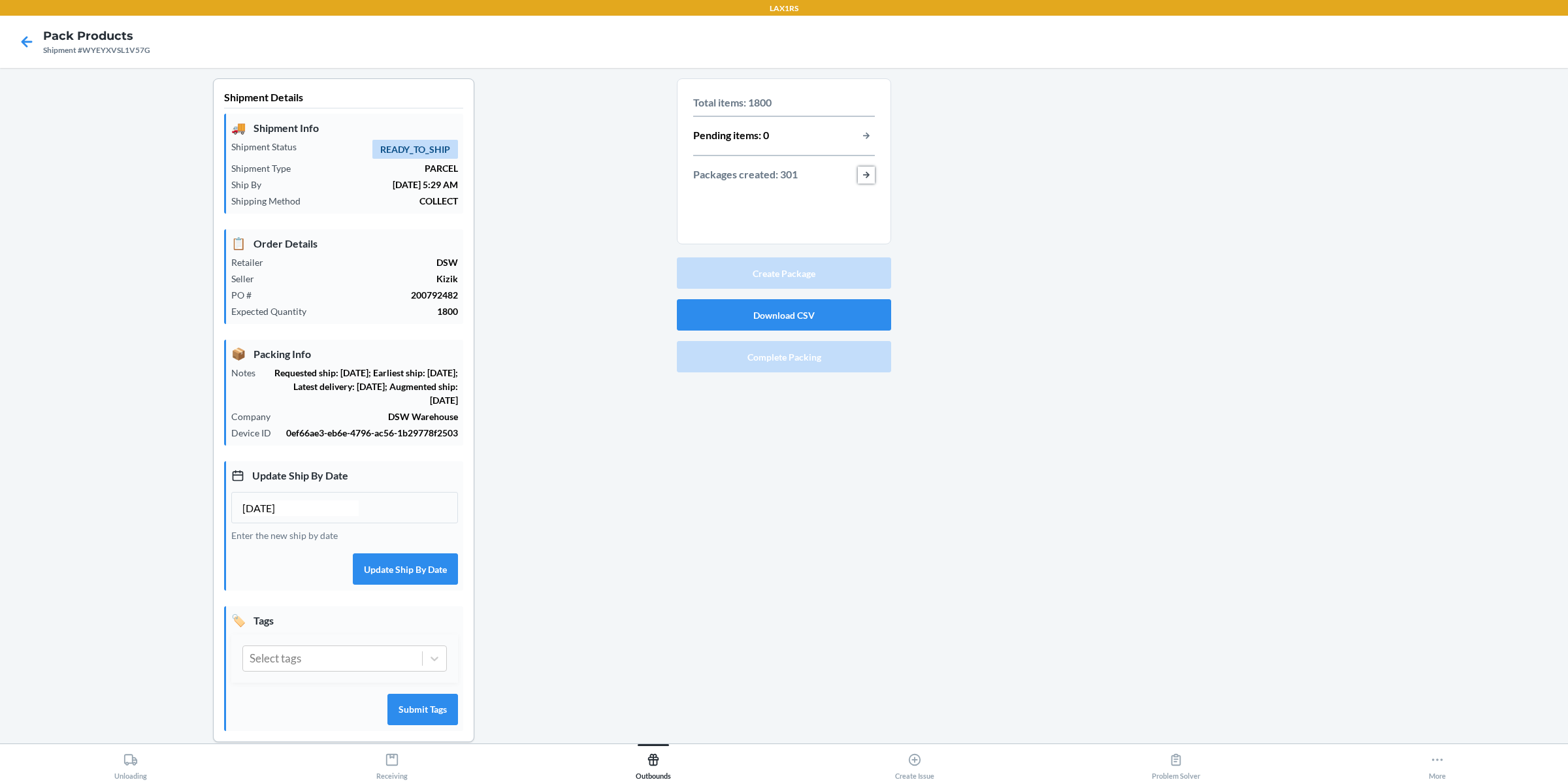
click at [869, 170] on button "button-view-packages-created" at bounding box center [866, 175] width 17 height 17
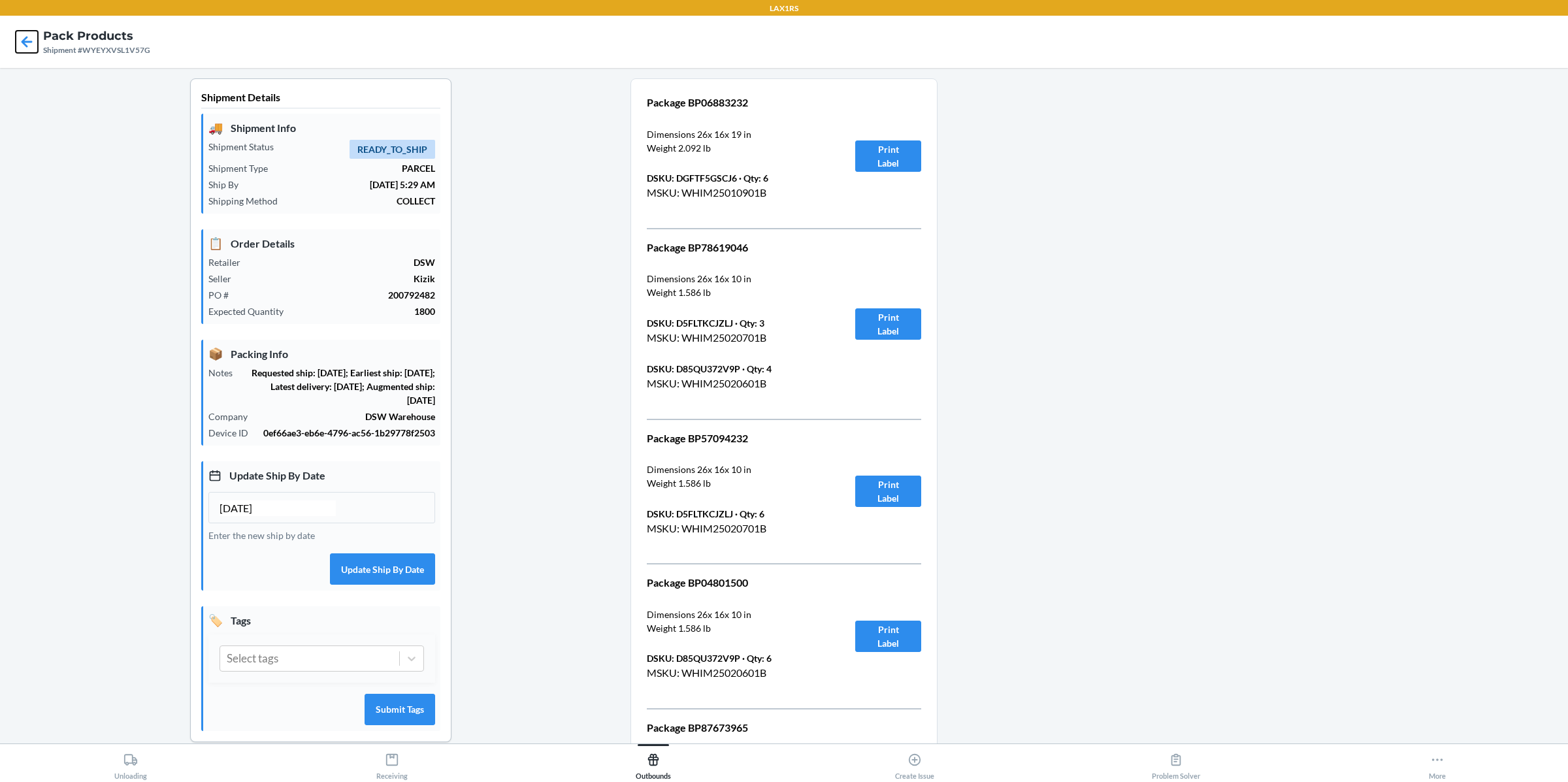
click at [29, 37] on icon at bounding box center [27, 42] width 22 height 22
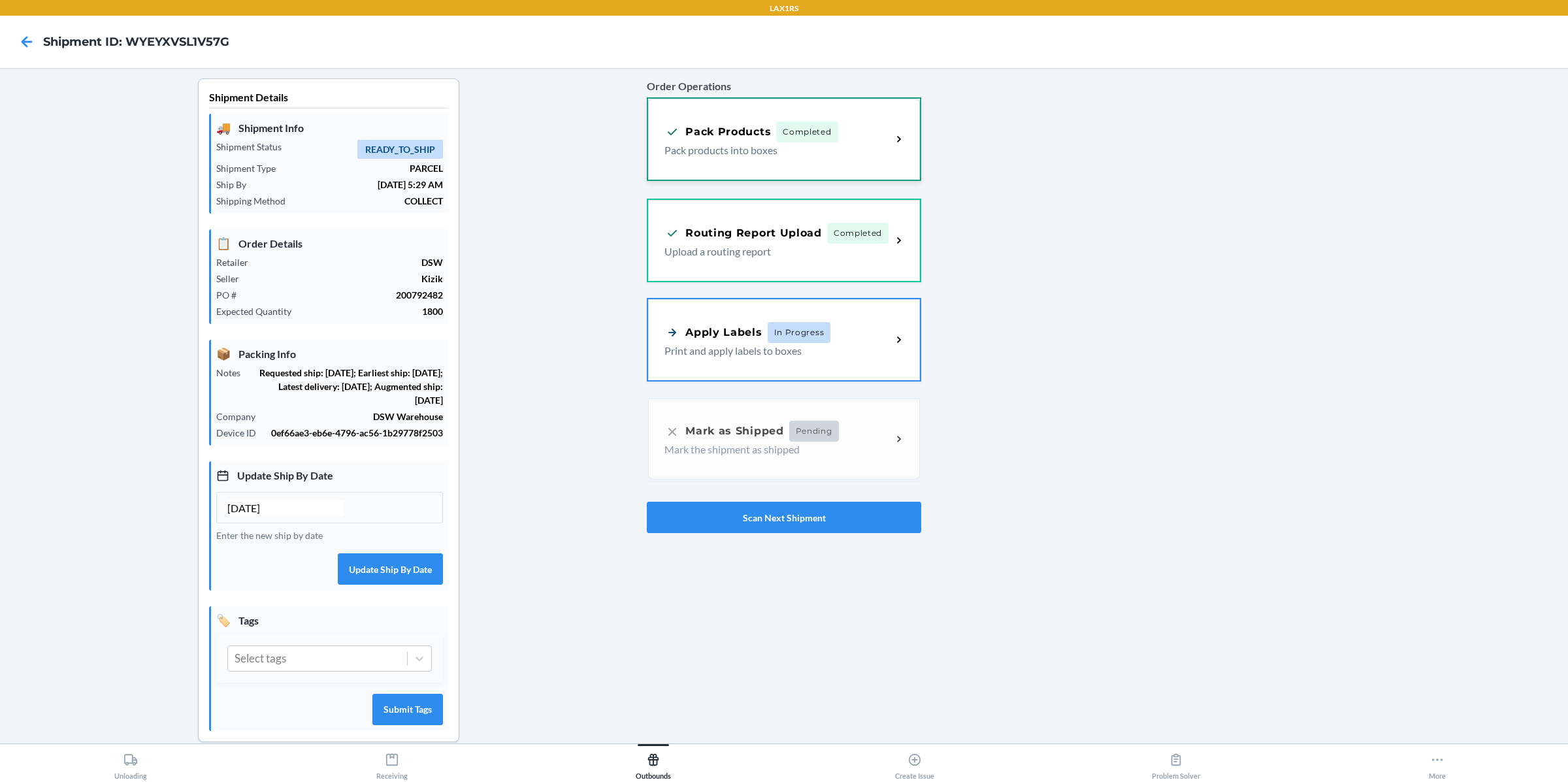
click at [814, 143] on p "Pack products into boxes" at bounding box center [772, 150] width 216 height 16
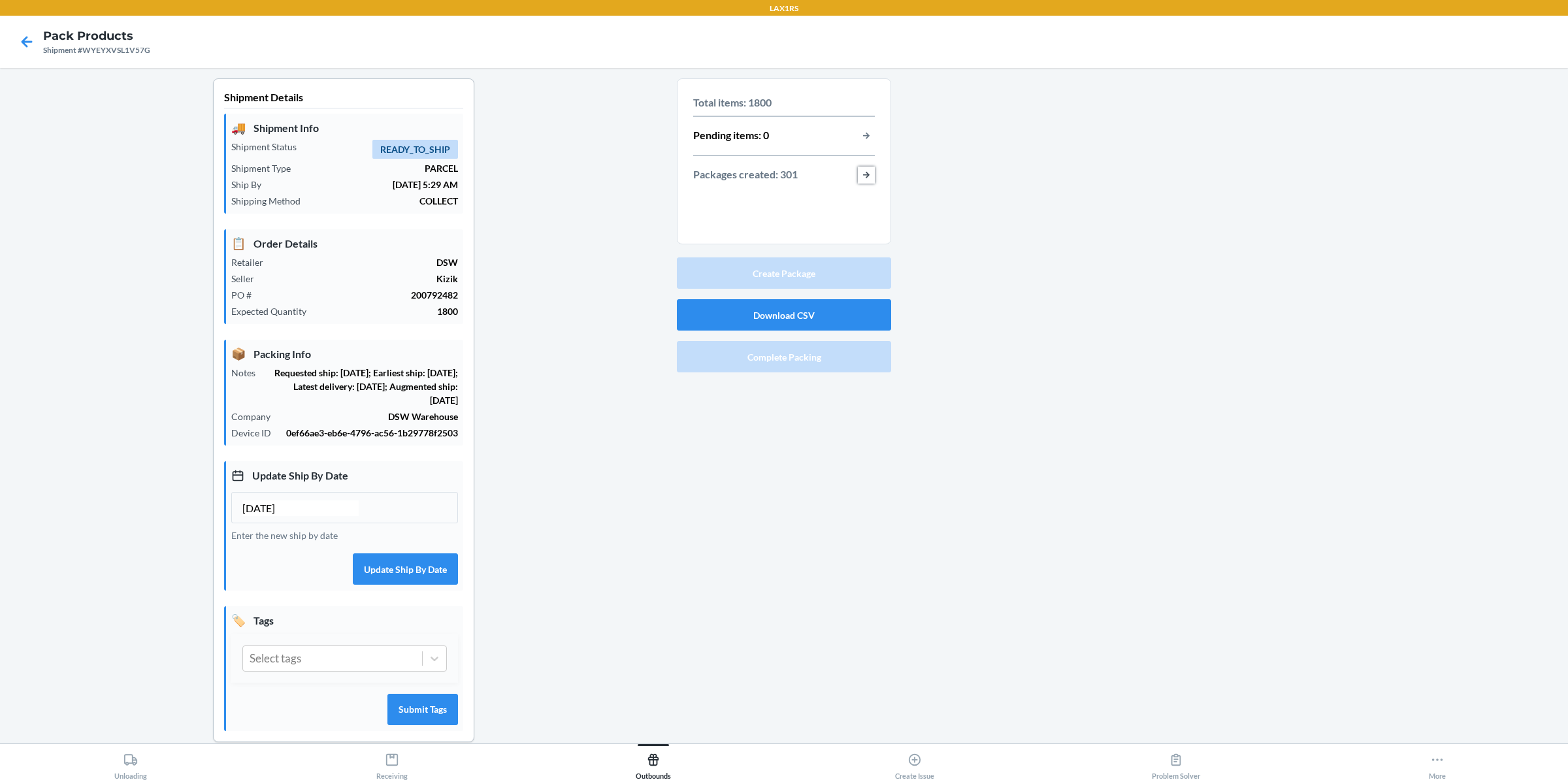
click at [867, 178] on button "button-view-packages-created" at bounding box center [866, 175] width 17 height 17
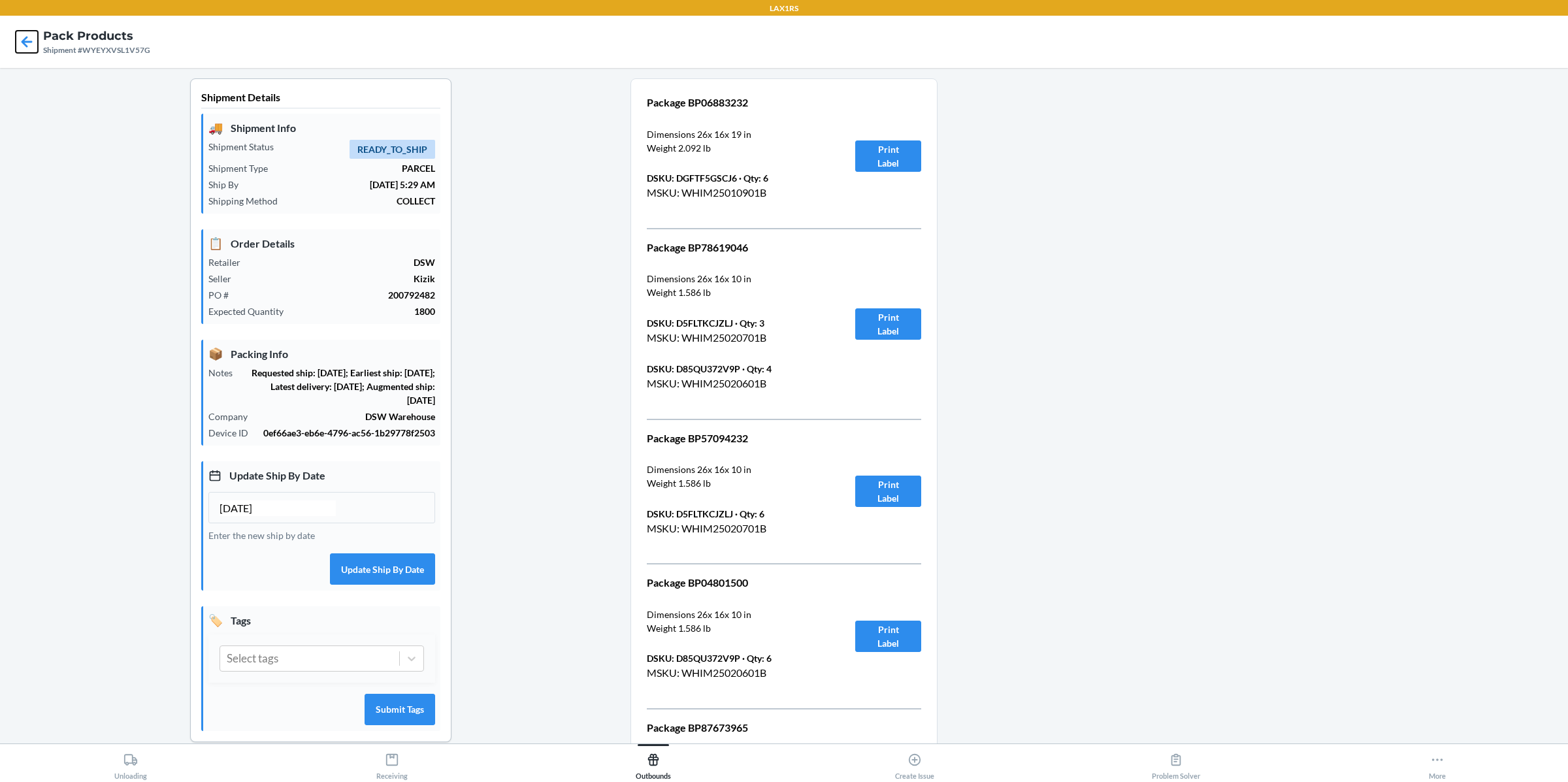
click at [30, 41] on icon at bounding box center [27, 41] width 11 height 11
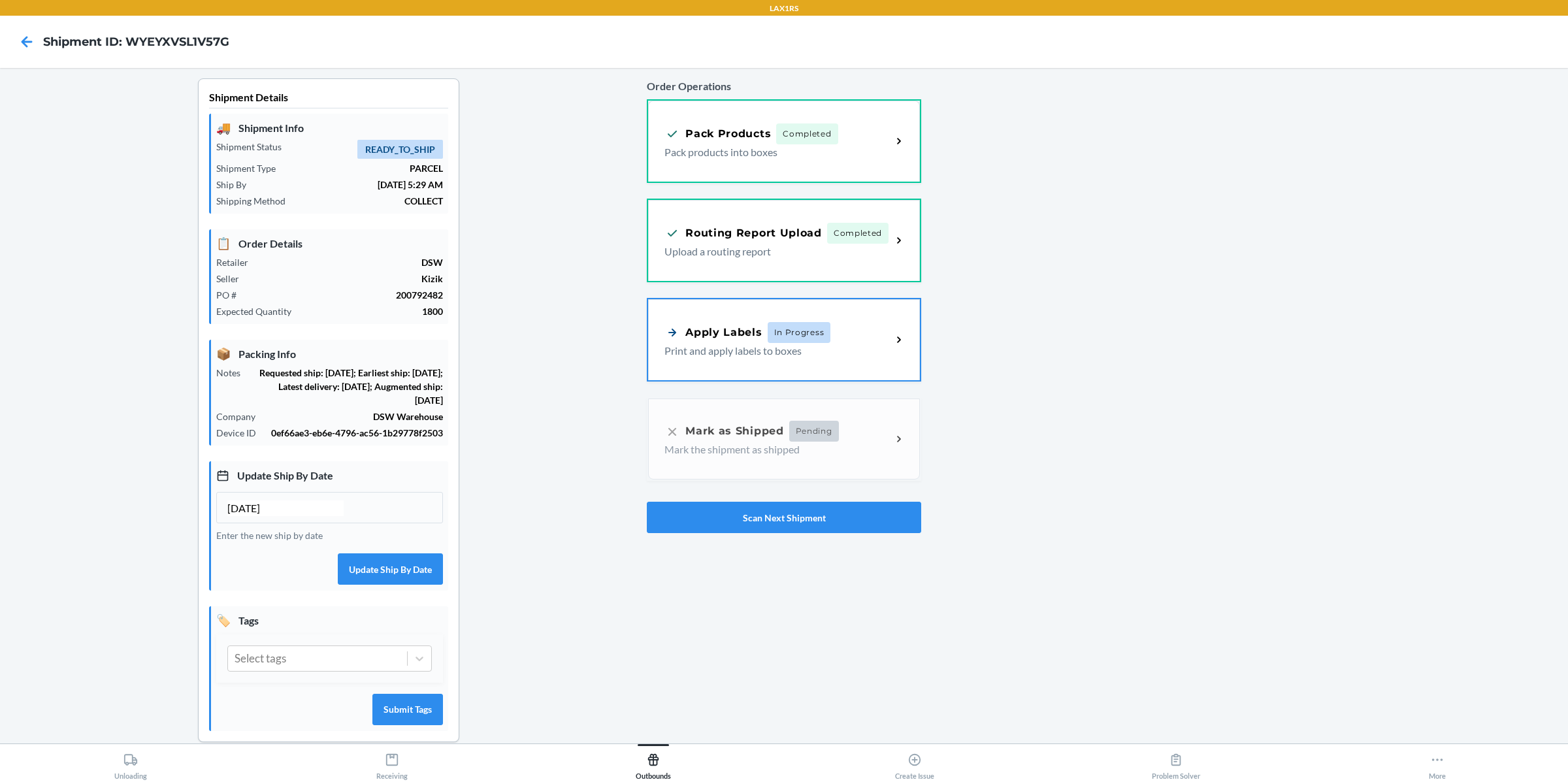
click at [193, 44] on h4 "Shipment ID: WYEYXVSL1V57G" at bounding box center [136, 41] width 186 height 17
copy h4 "WYEYXVSL1V57G"
click at [858, 152] on p "Pack products into boxes" at bounding box center [772, 150] width 216 height 16
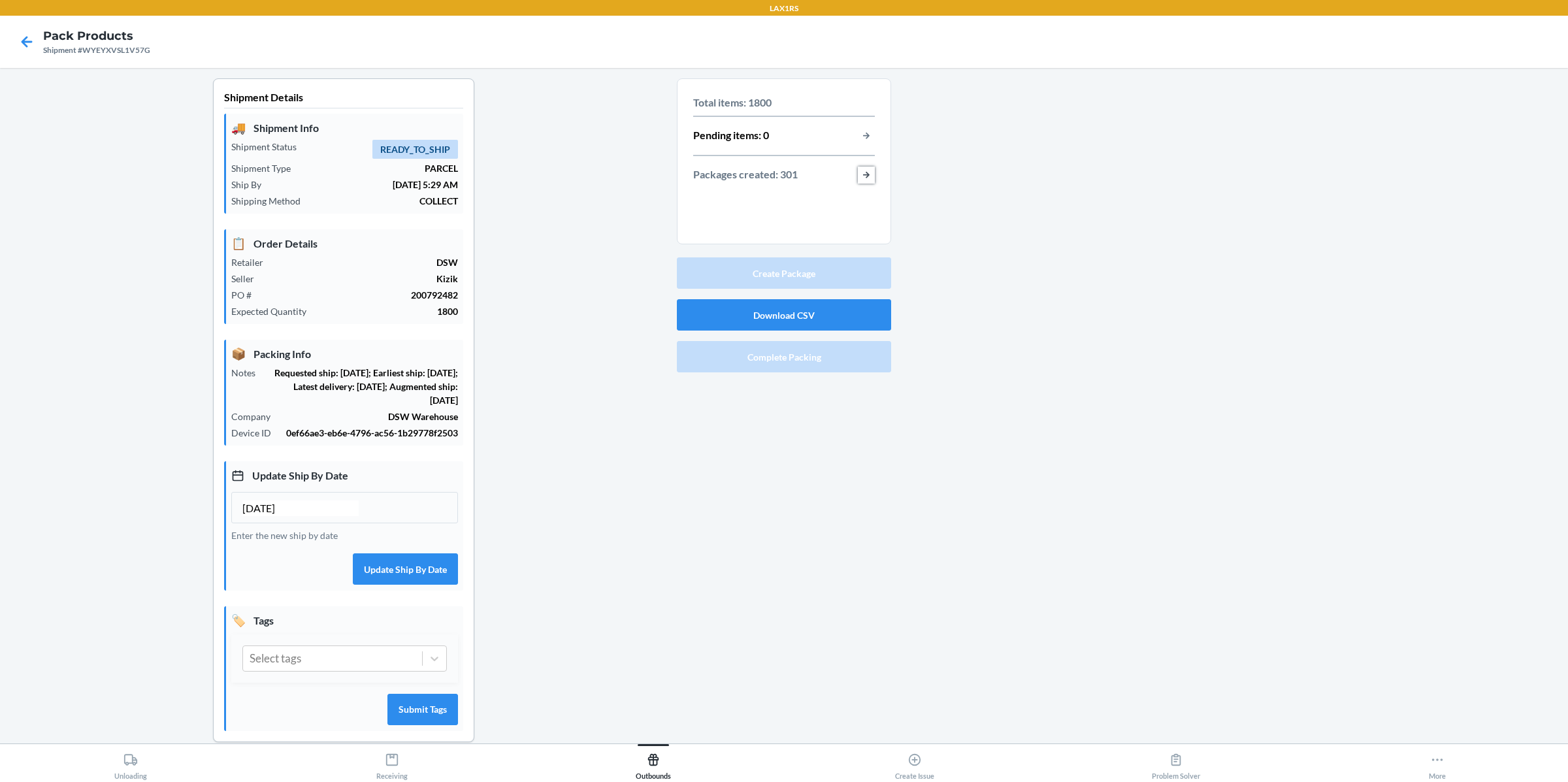
click at [867, 173] on button "button-view-packages-created" at bounding box center [866, 175] width 17 height 17
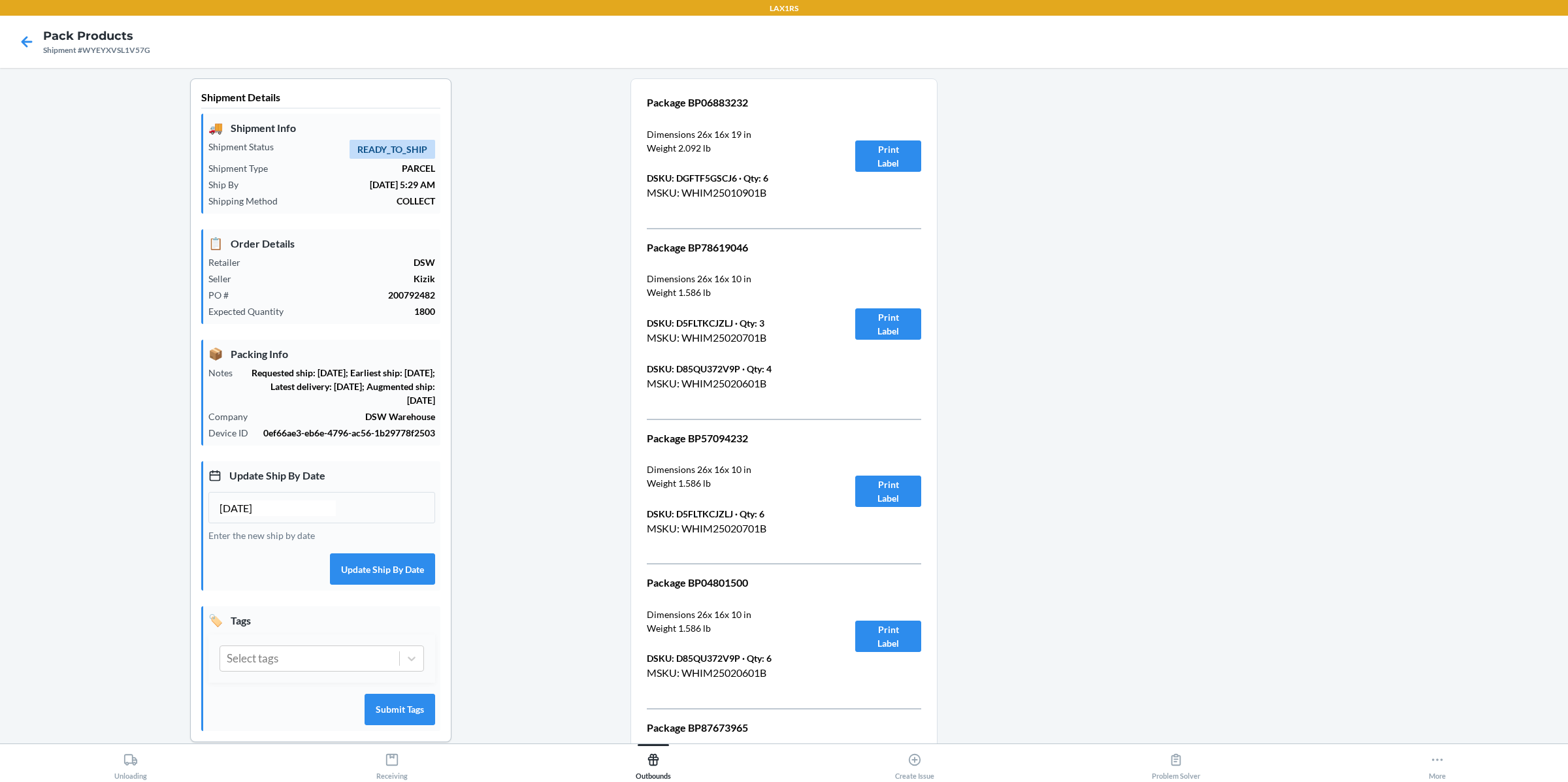
click at [715, 103] on p "Package BP06883232" at bounding box center [735, 102] width 177 height 16
copy p "BP06883232"
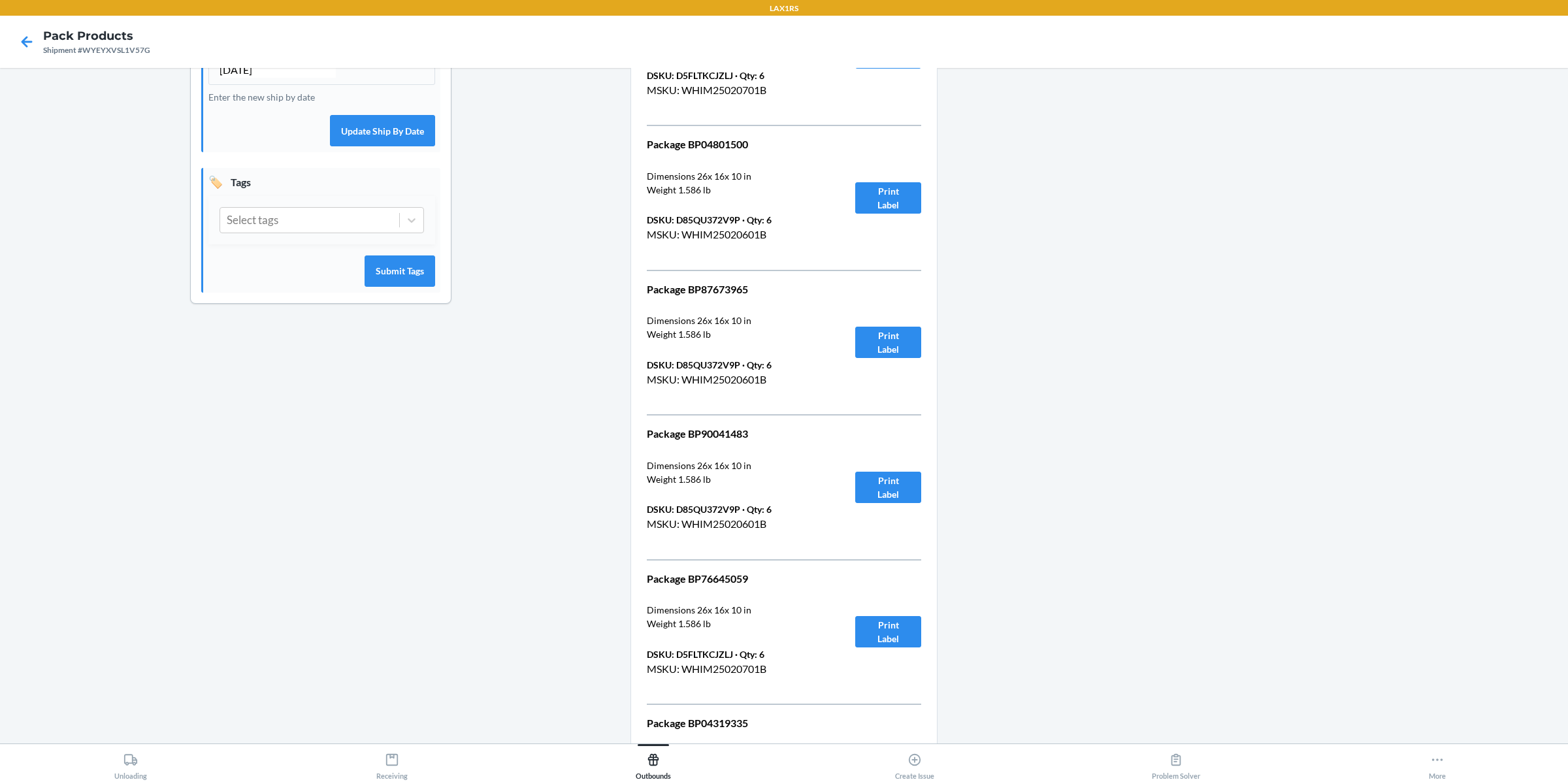
scroll to position [311, 0]
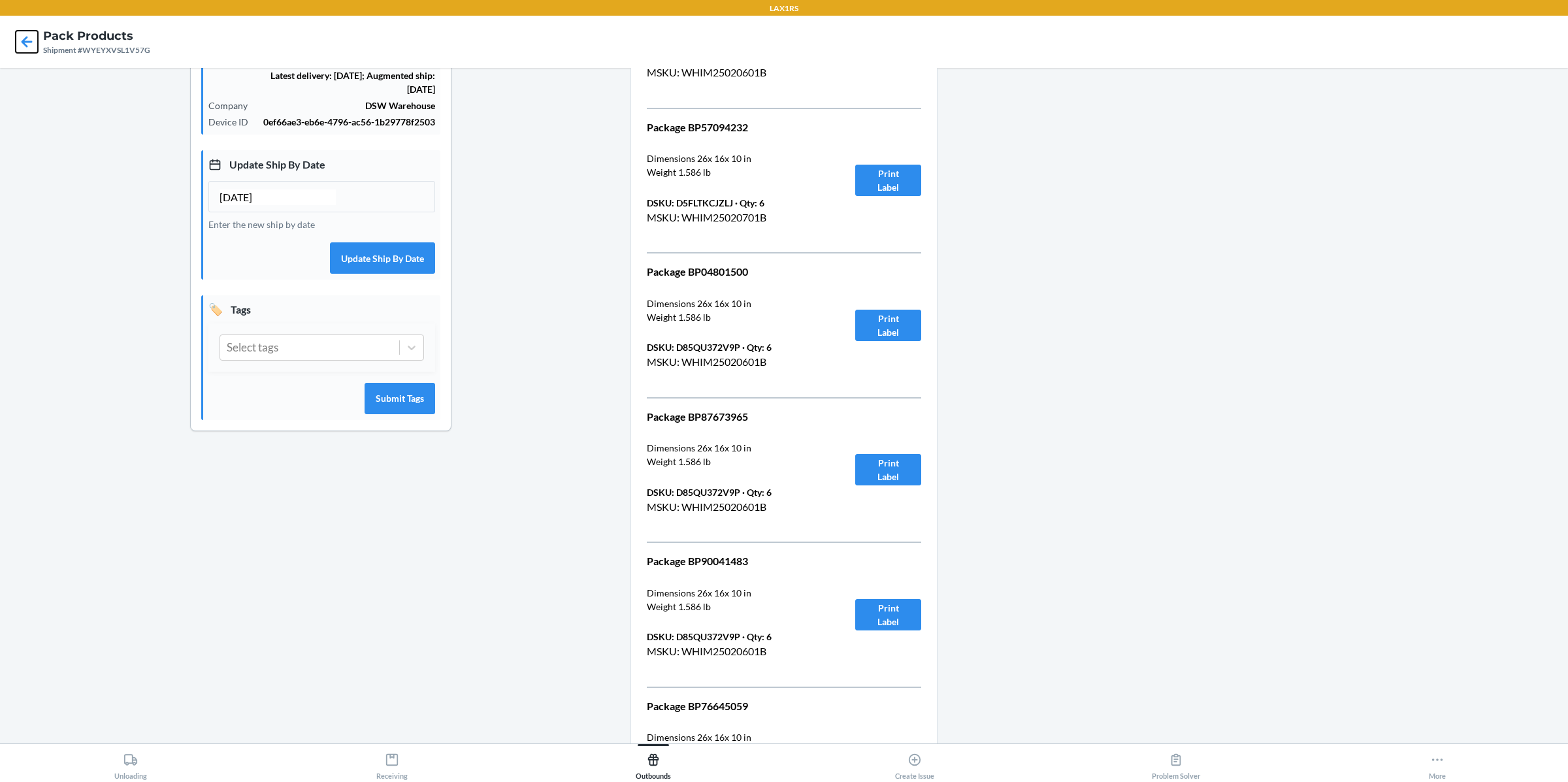
click at [21, 49] on icon at bounding box center [27, 42] width 22 height 22
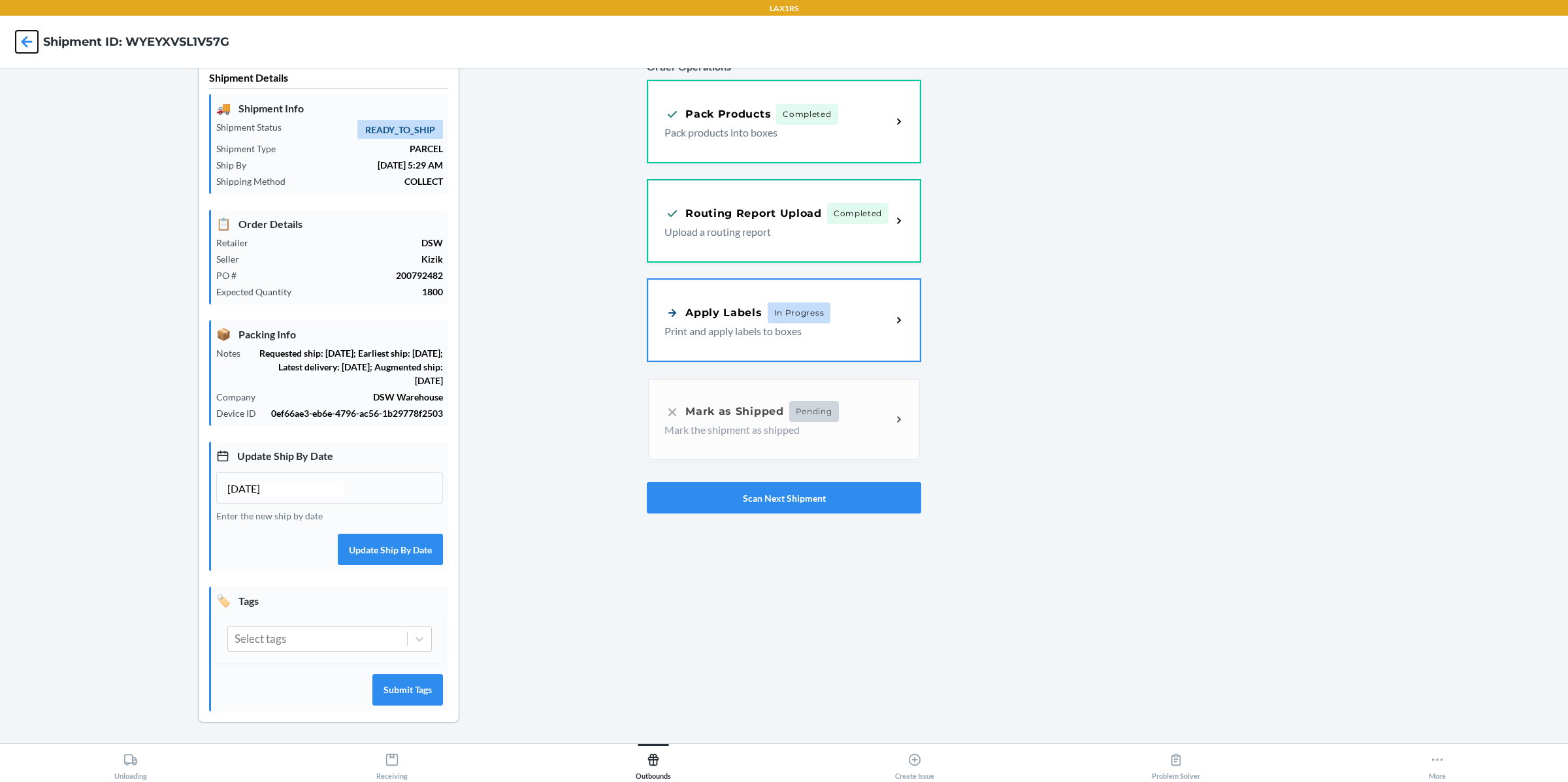
scroll to position [17, 0]
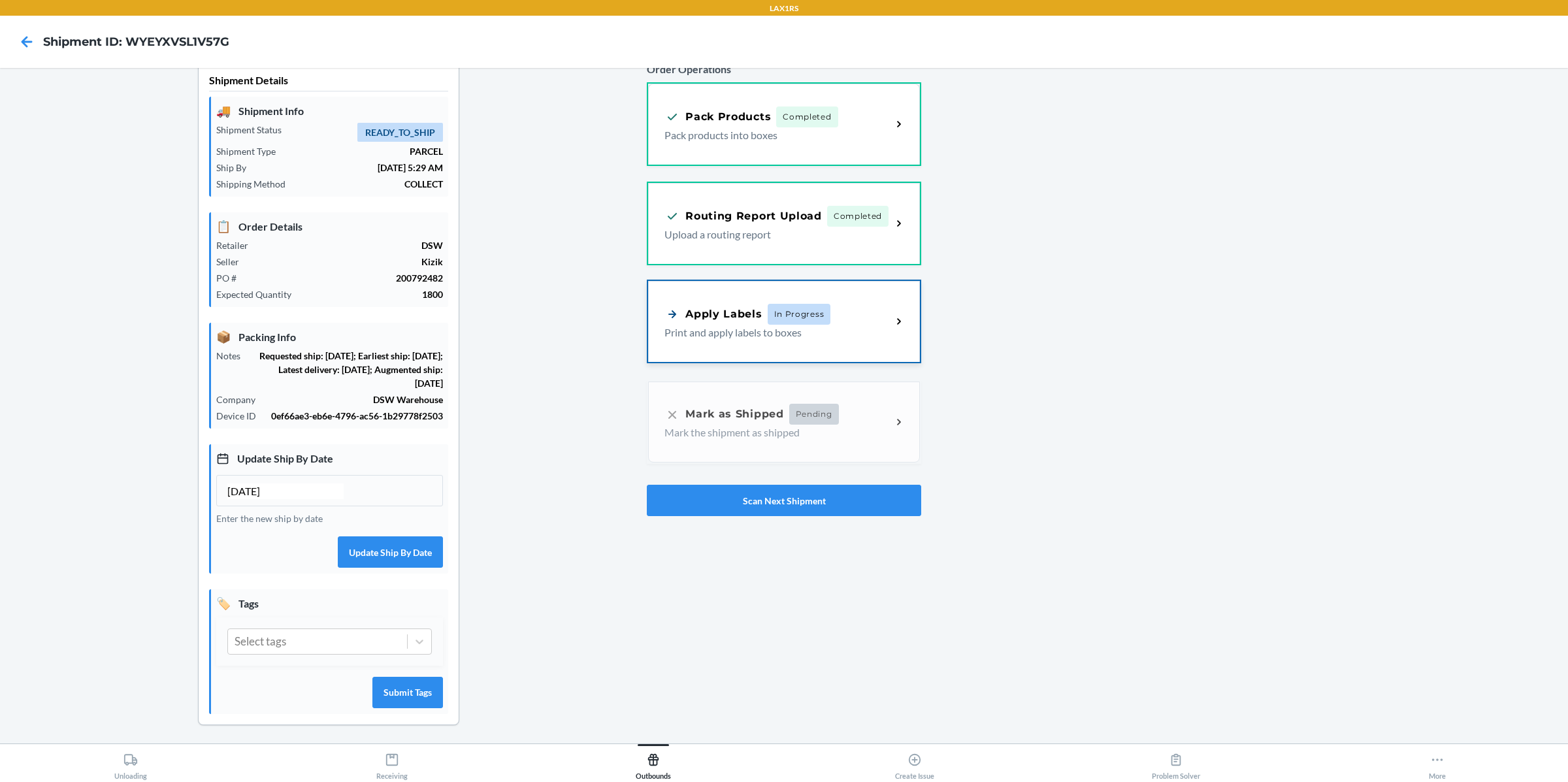
click at [769, 293] on div "Apply Labels In Progress Print and apply labels to boxes" at bounding box center [784, 322] width 271 height 81
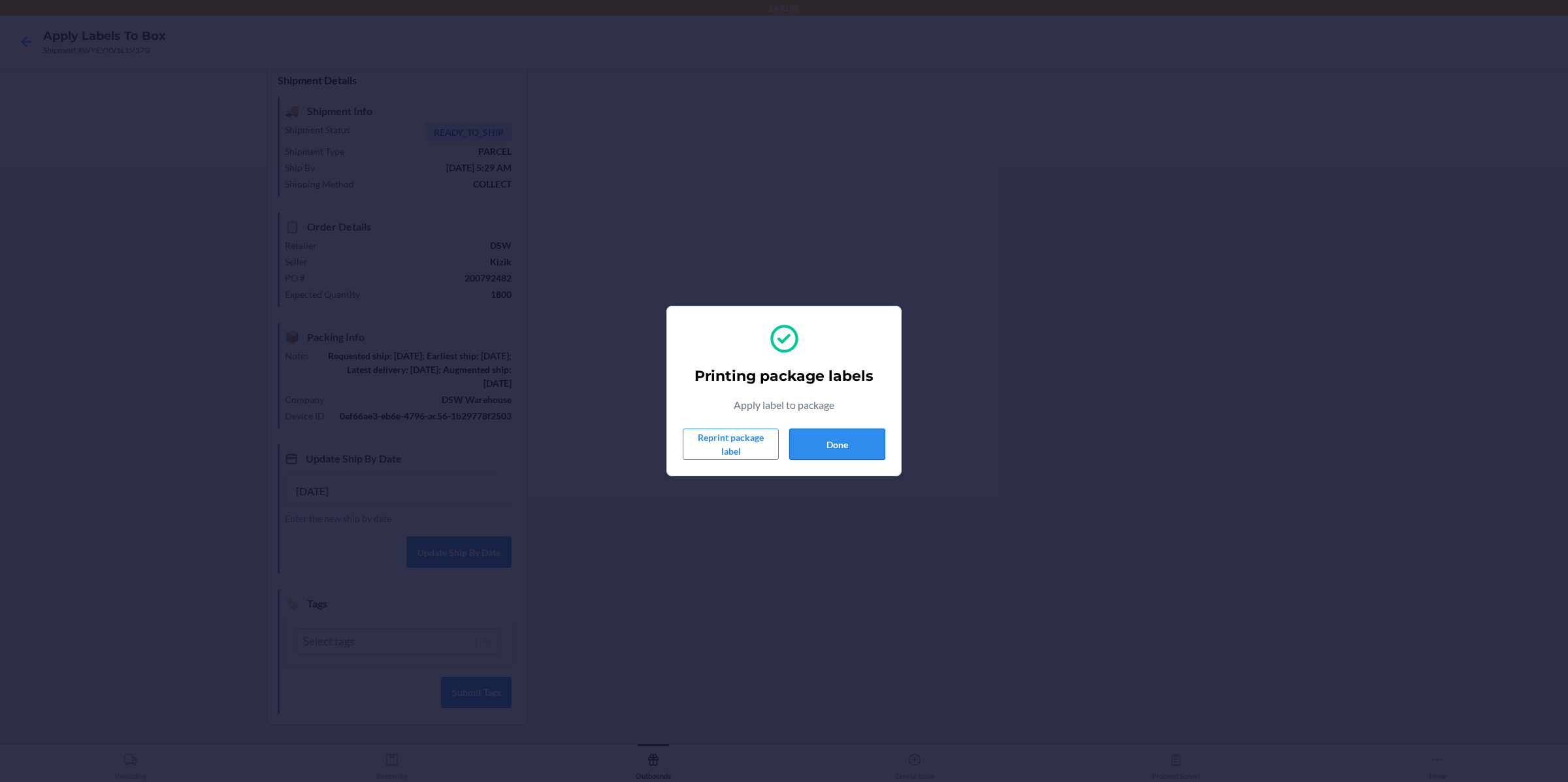
click at [867, 437] on button "Done" at bounding box center [836, 444] width 96 height 32
